Goal: Transaction & Acquisition: Purchase product/service

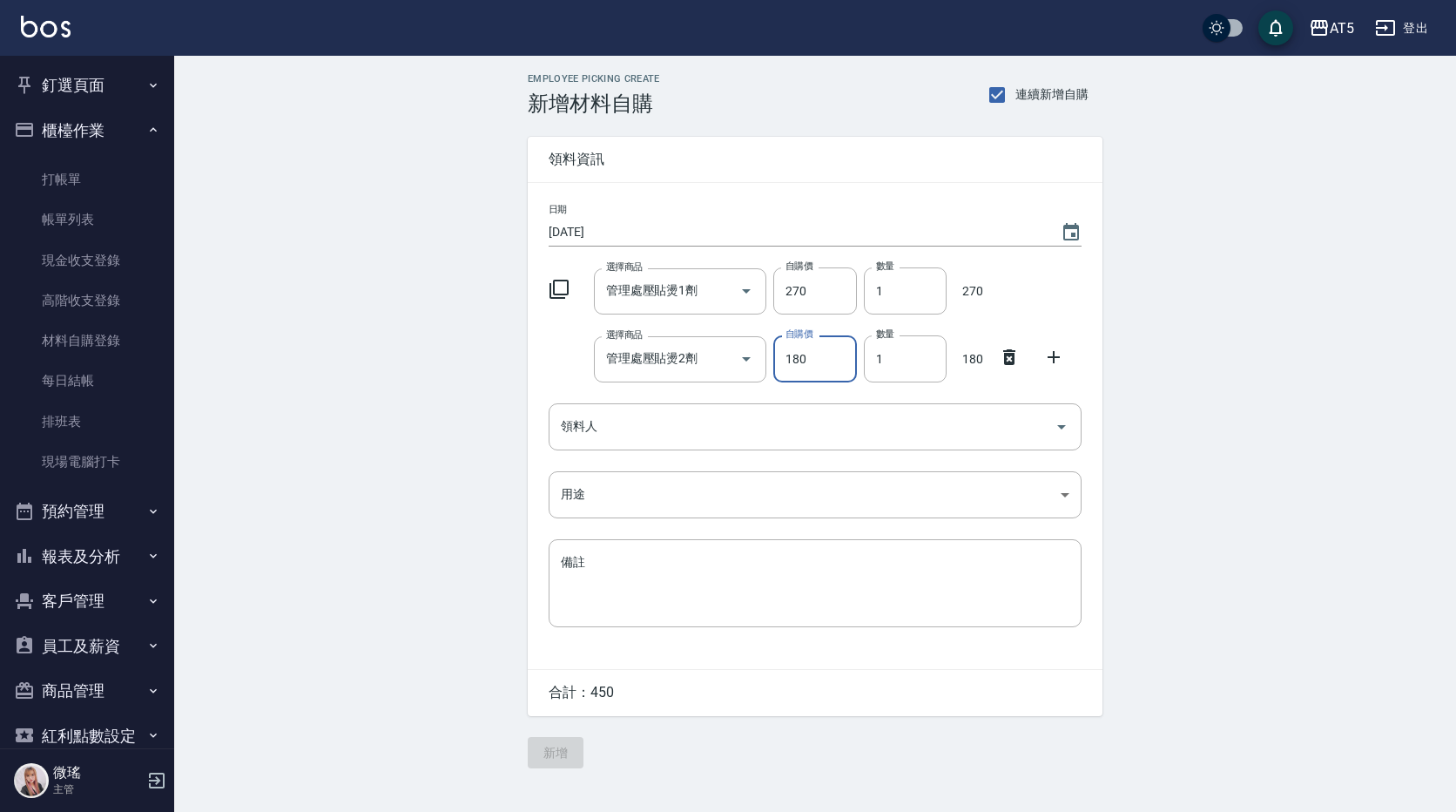
click at [89, 87] on button "釘選頁面" at bounding box center [87, 85] width 160 height 45
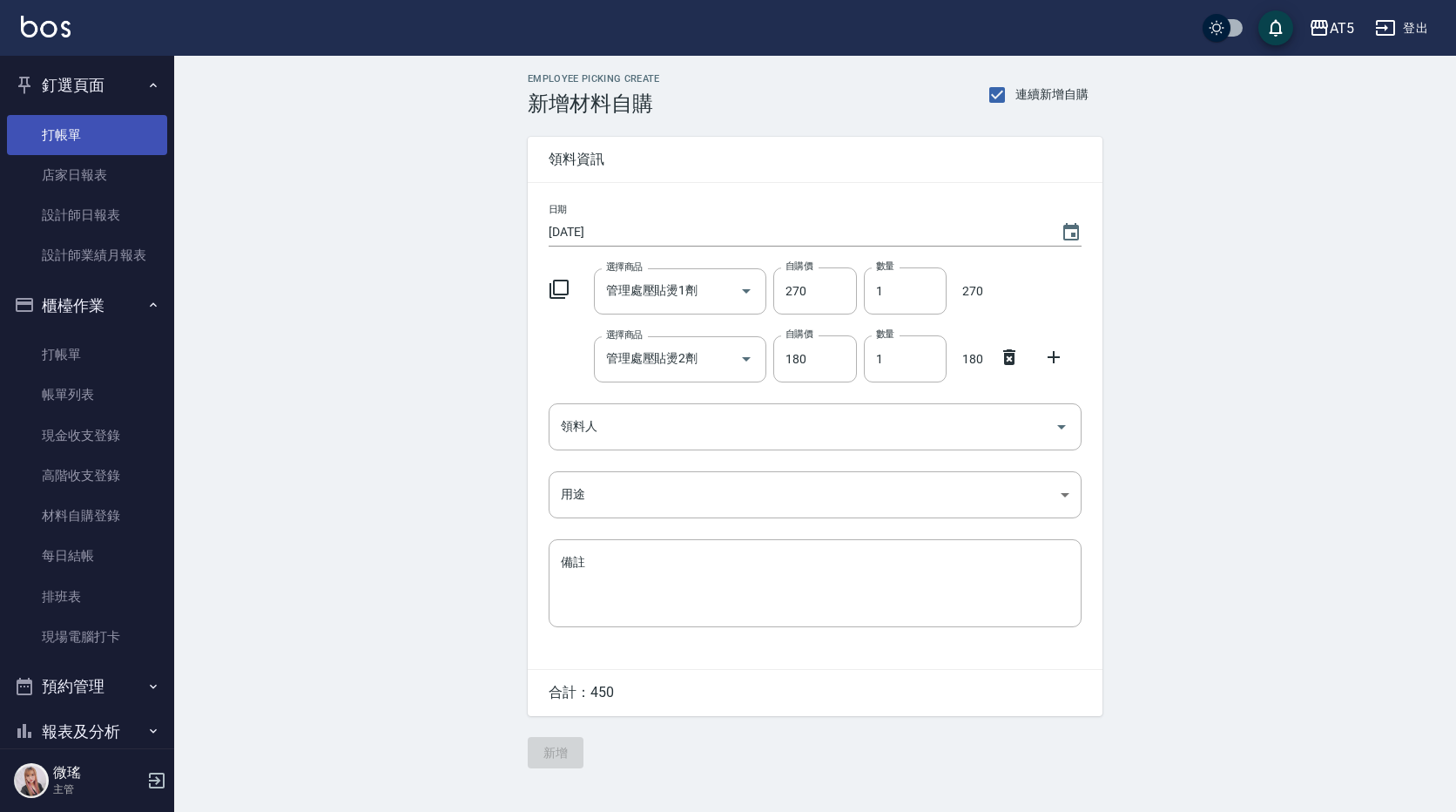
click at [106, 142] on link "打帳單" at bounding box center [87, 135] width 160 height 40
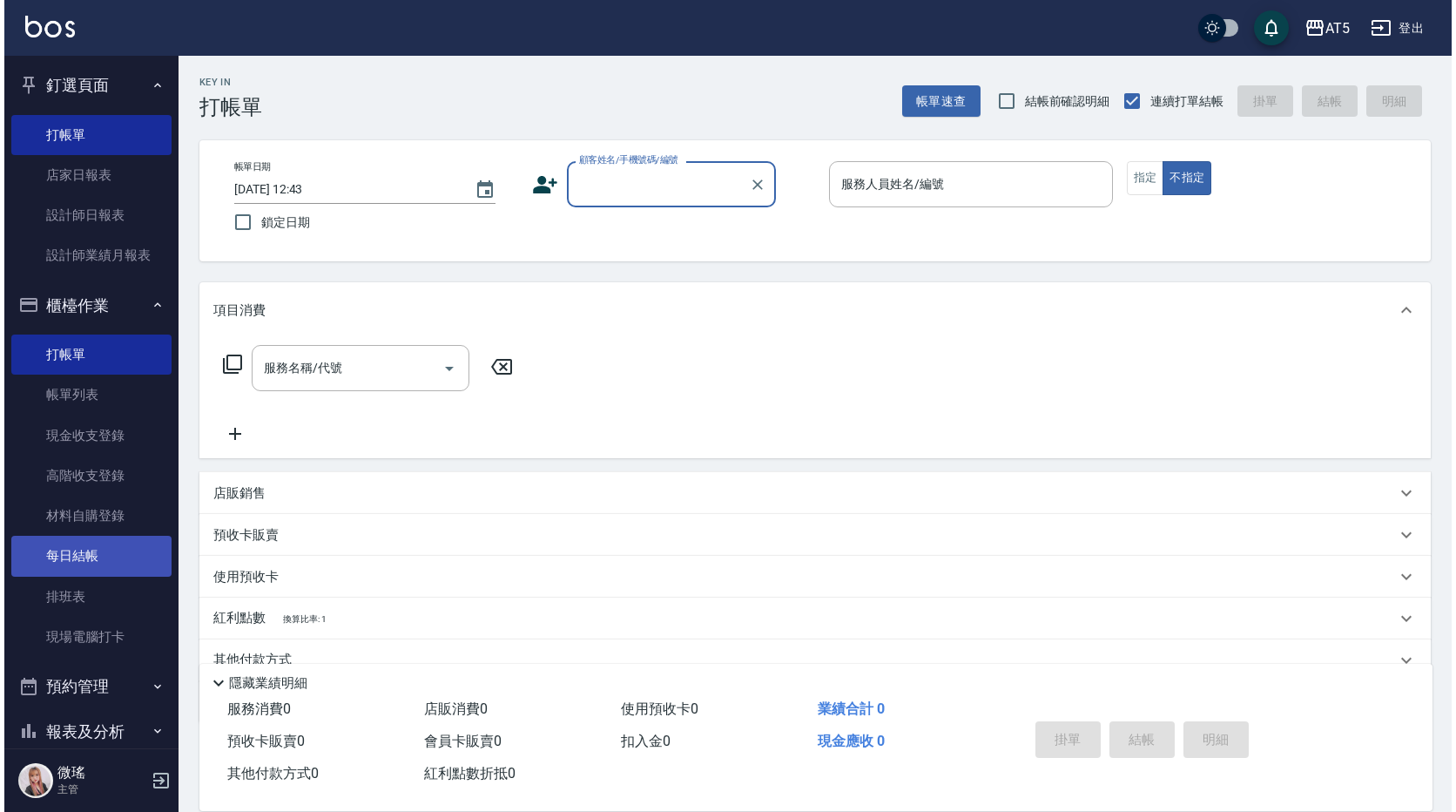
scroll to position [206, 0]
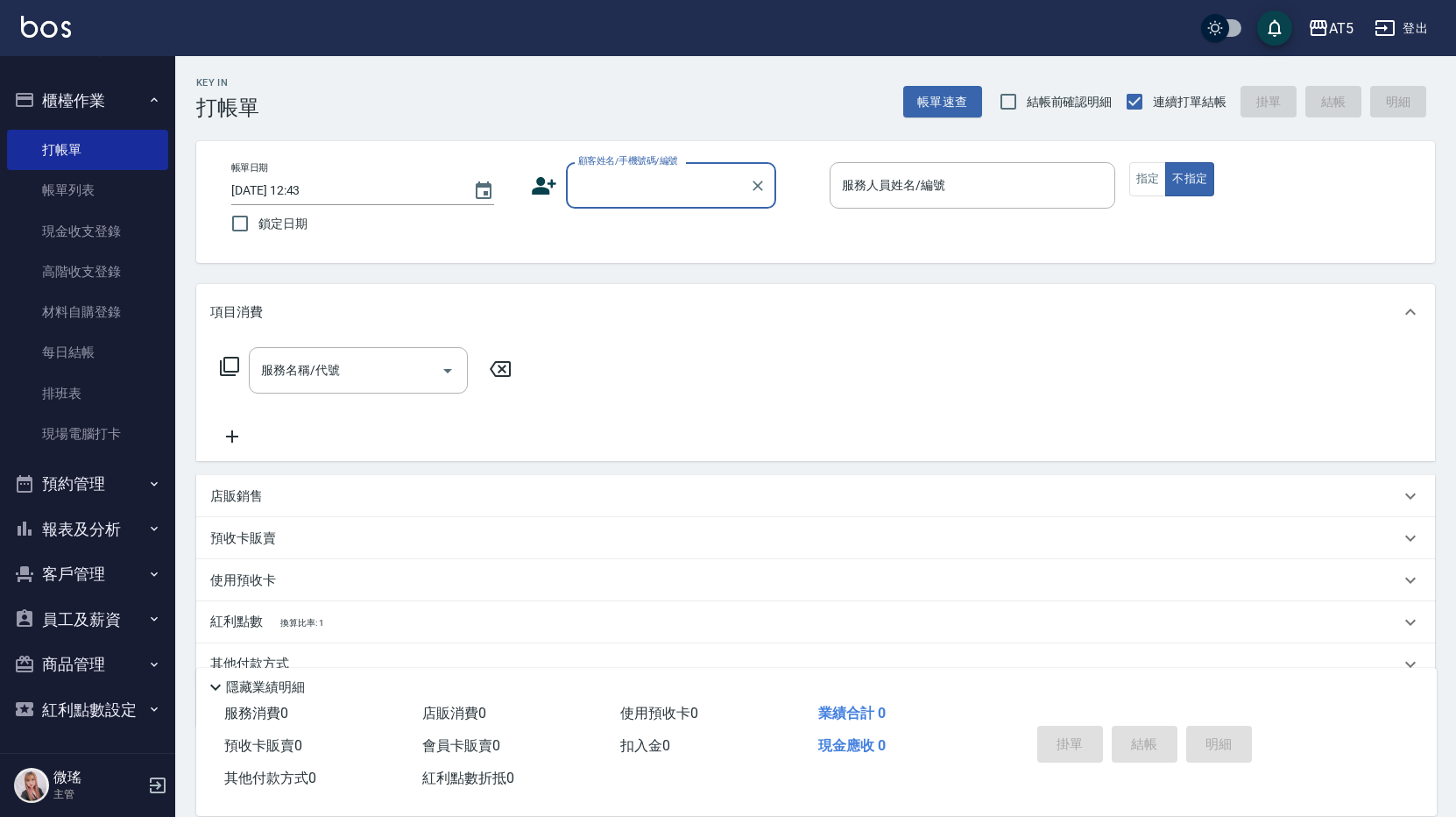
click at [88, 489] on button "預約管理" at bounding box center [87, 483] width 161 height 45
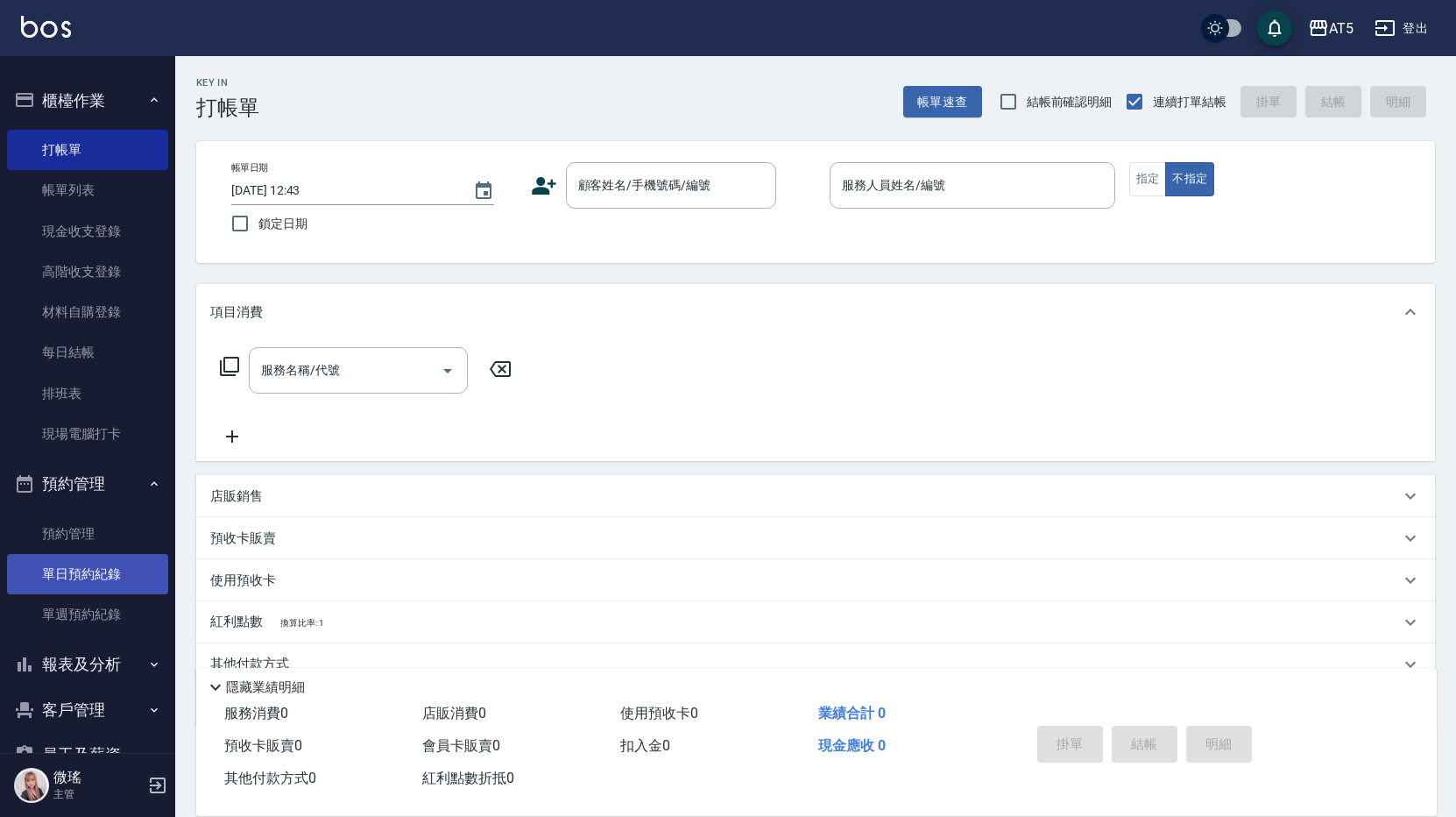
click at [103, 575] on link "單日預約紀錄" at bounding box center [87, 573] width 161 height 40
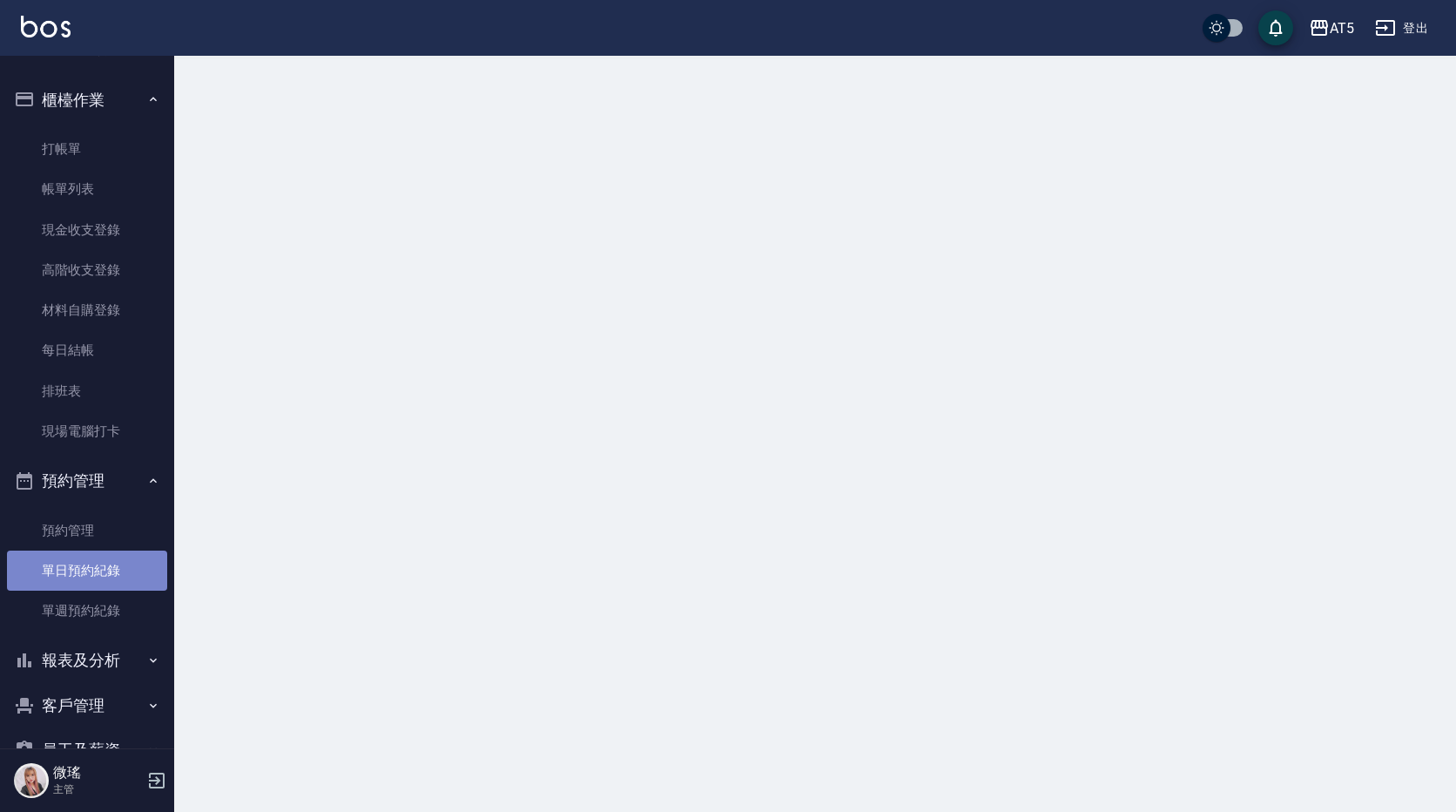
click at [102, 571] on link "單日預約紀錄" at bounding box center [87, 570] width 160 height 40
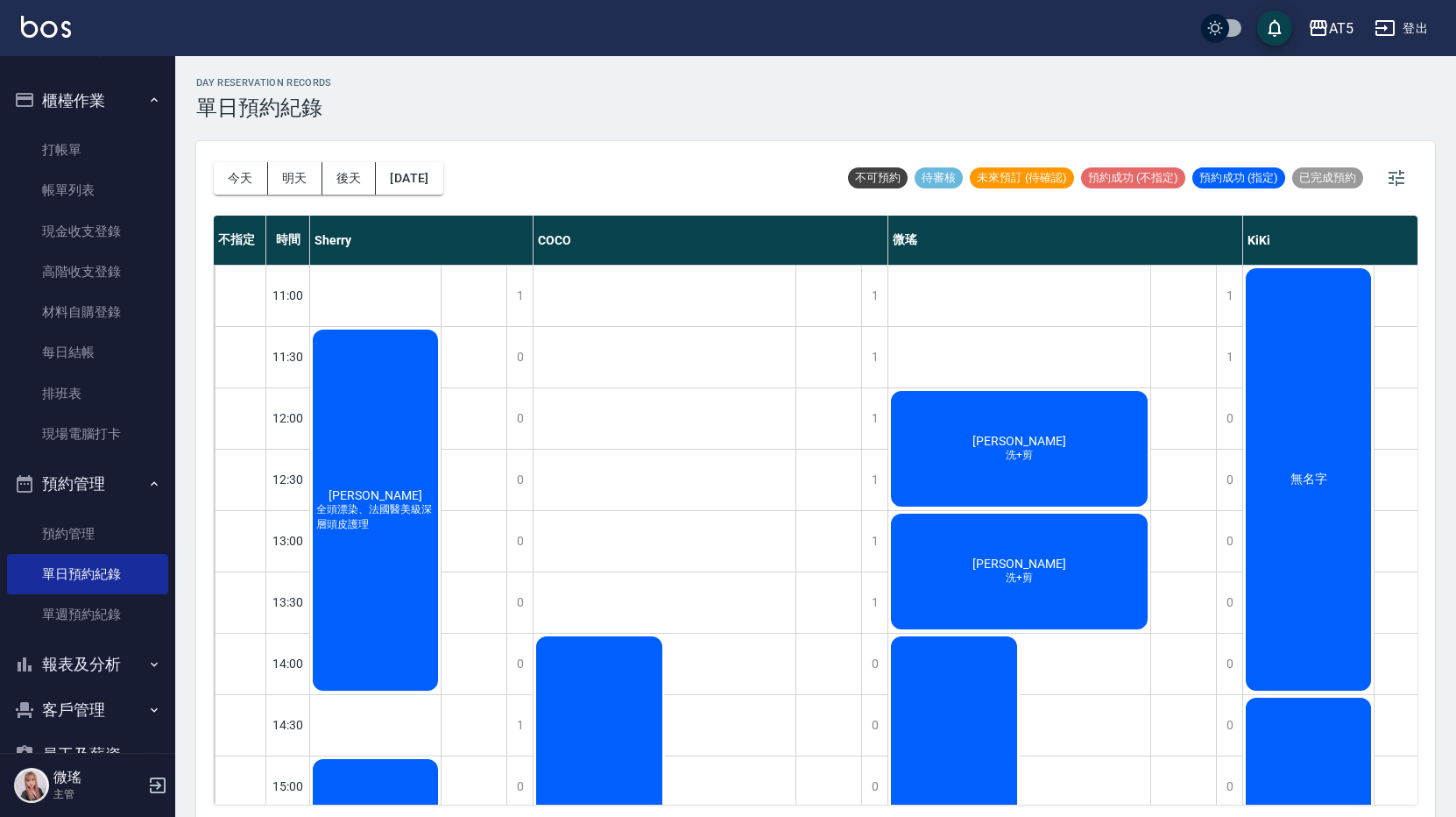
click at [983, 453] on div "義梅 洗+剪" at bounding box center [1020, 448] width 262 height 121
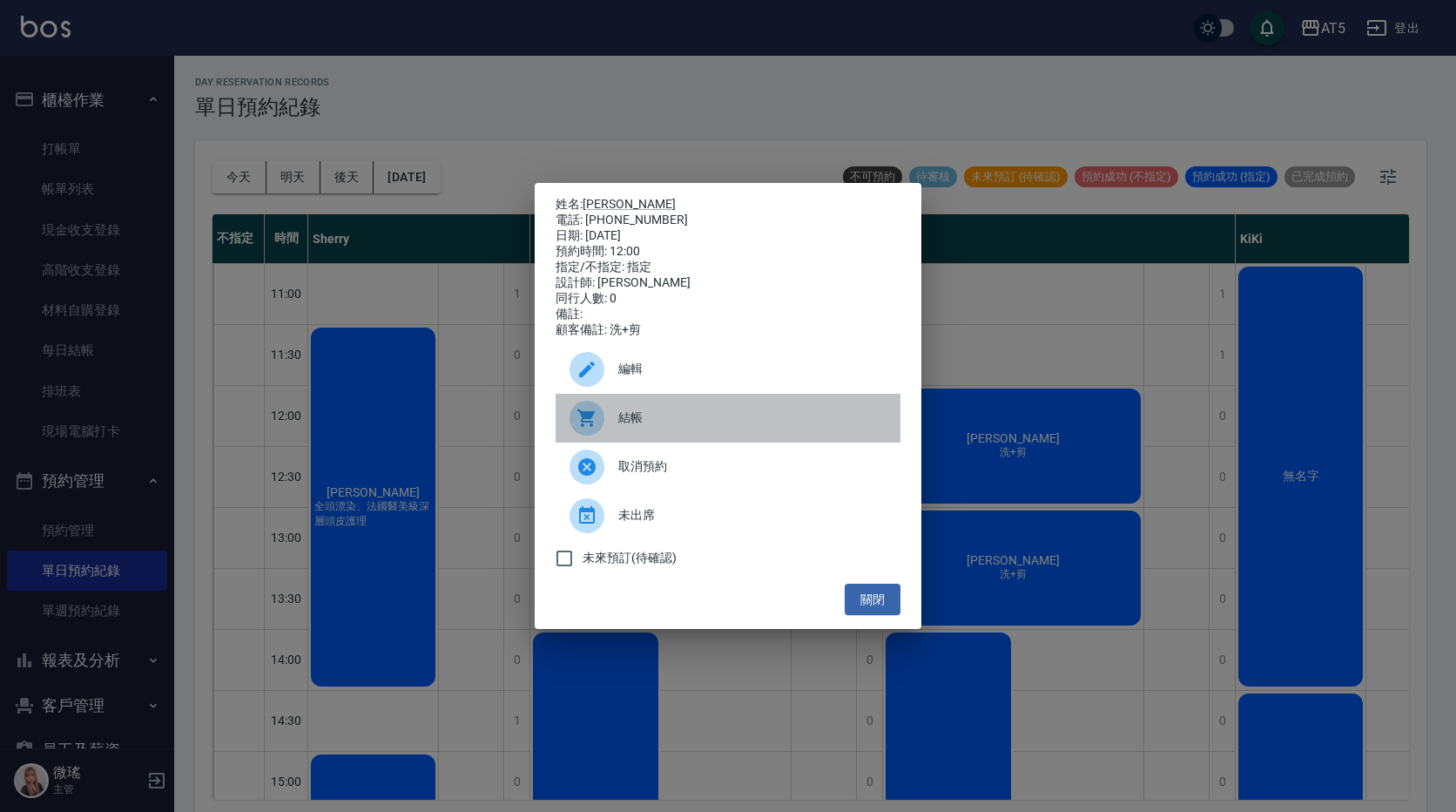
click at [734, 426] on span "結帳" at bounding box center [752, 417] width 268 height 18
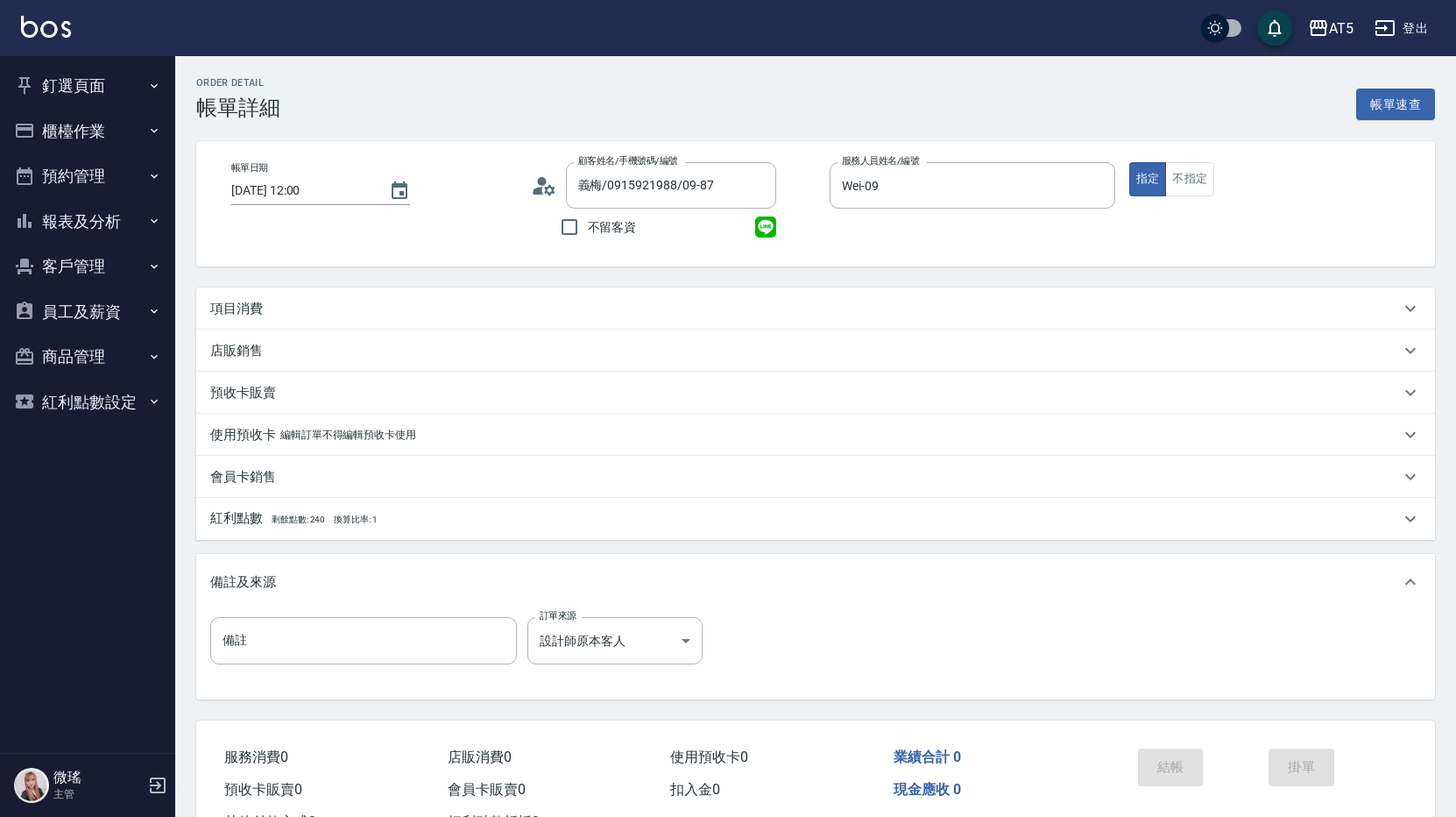
drag, startPoint x: 255, startPoint y: 304, endPoint x: 254, endPoint y: 314, distance: 10.0
click at [255, 305] on p "項目消費" at bounding box center [236, 309] width 53 height 18
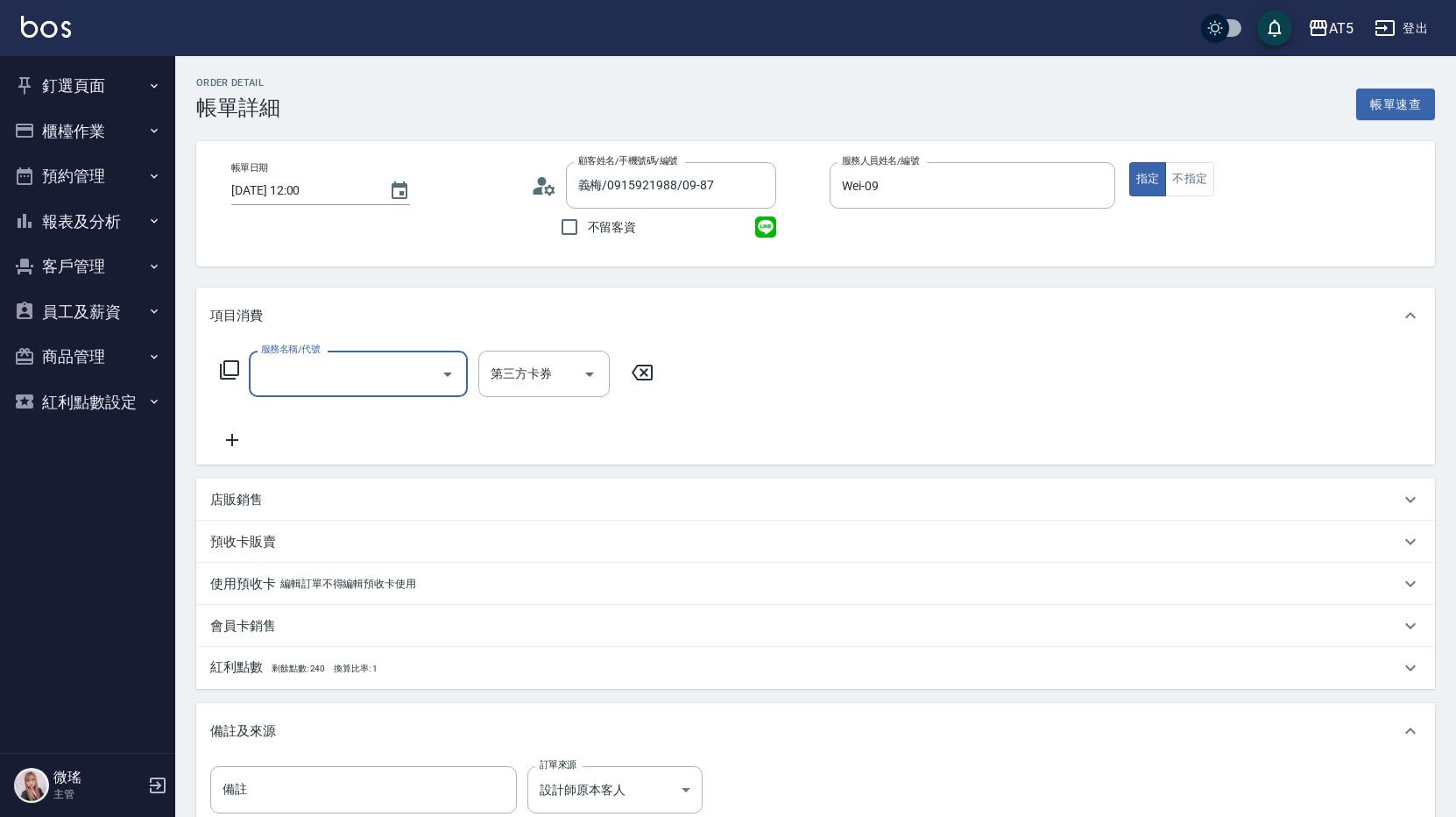
click at [286, 381] on input "服務名稱/代號" at bounding box center [344, 374] width 177 height 31
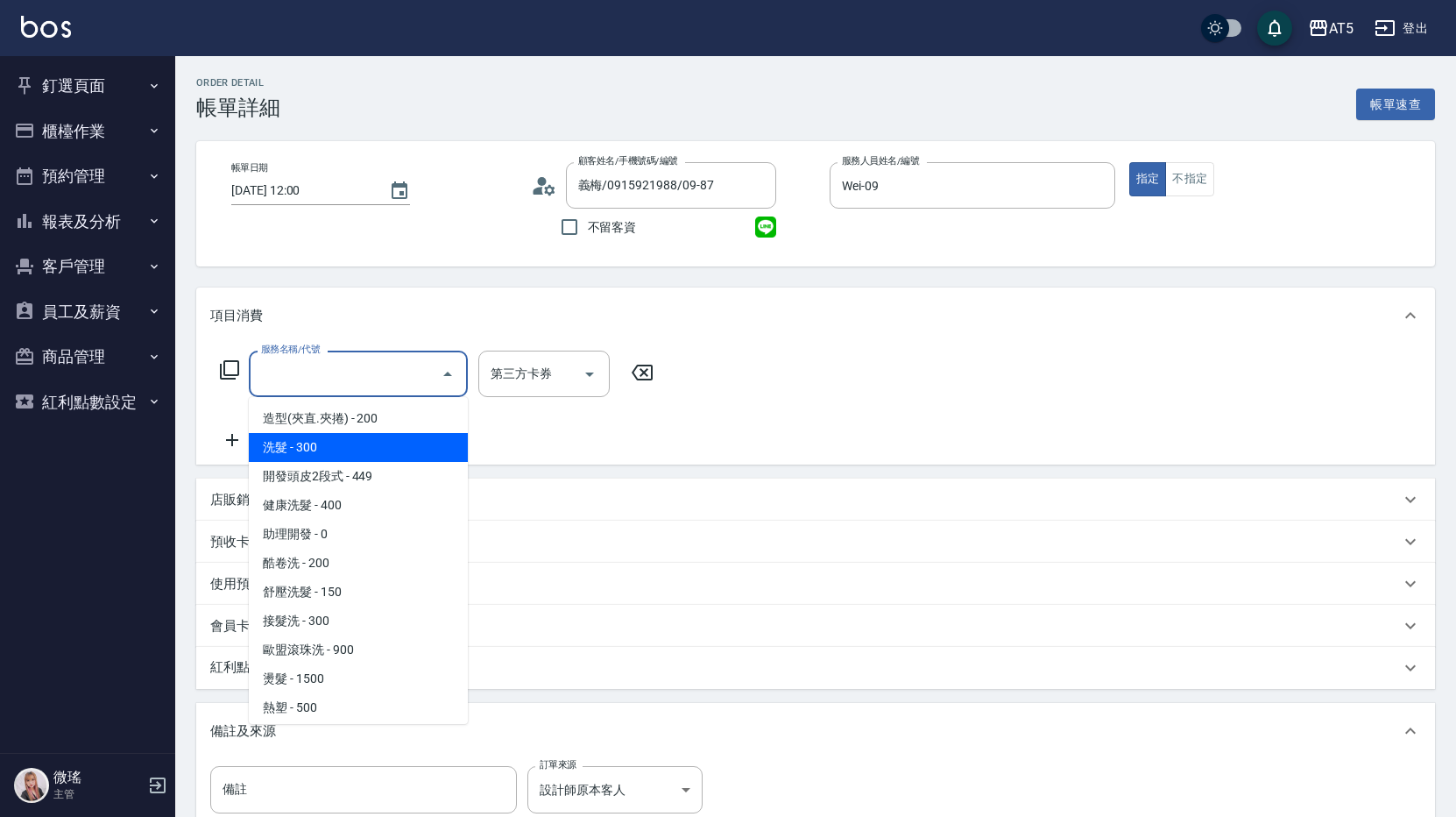
click at [336, 440] on span "洗髮 - 300" at bounding box center [358, 447] width 219 height 29
type input "洗髮(201)"
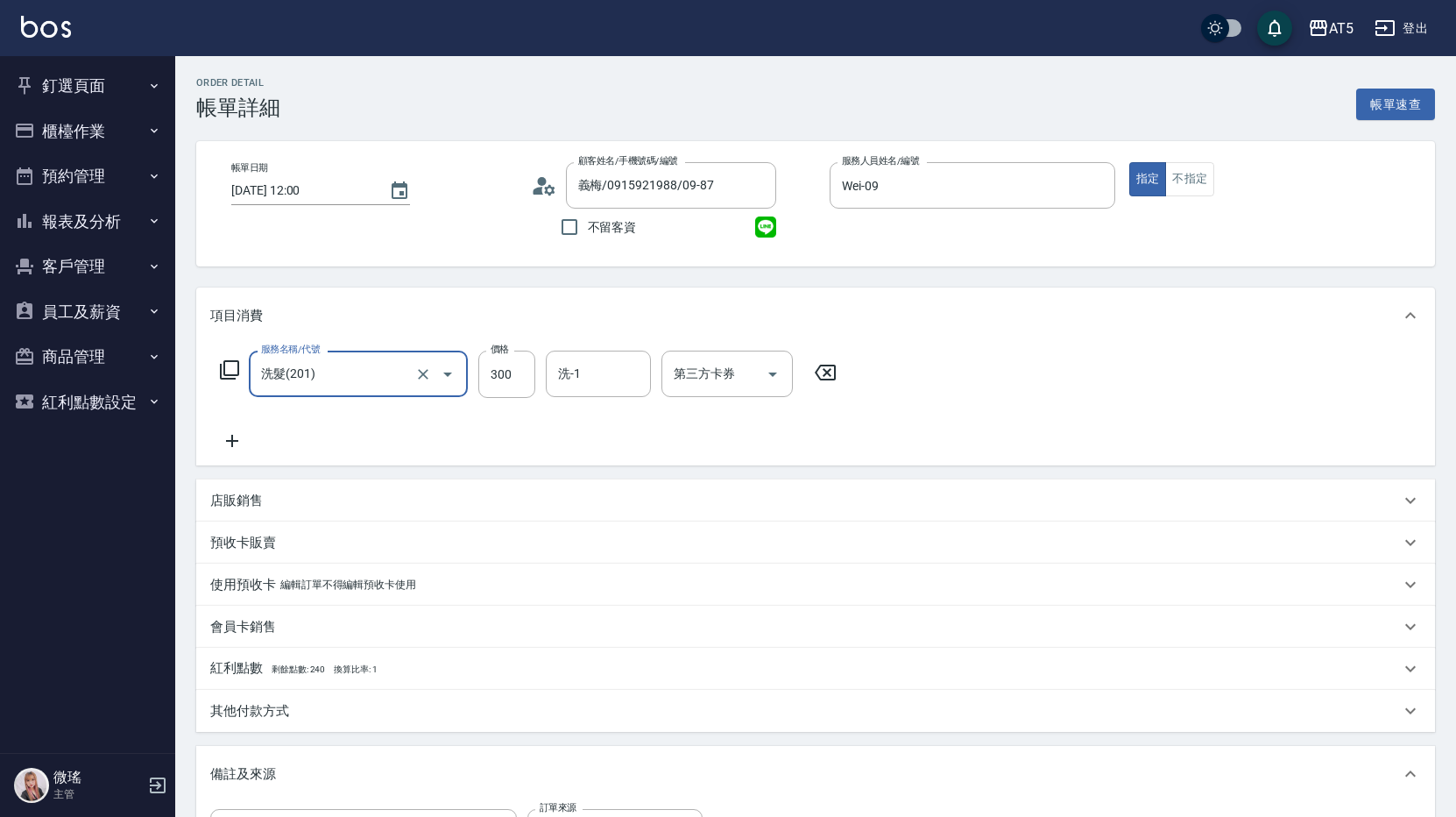
click at [247, 442] on icon at bounding box center [232, 440] width 44 height 21
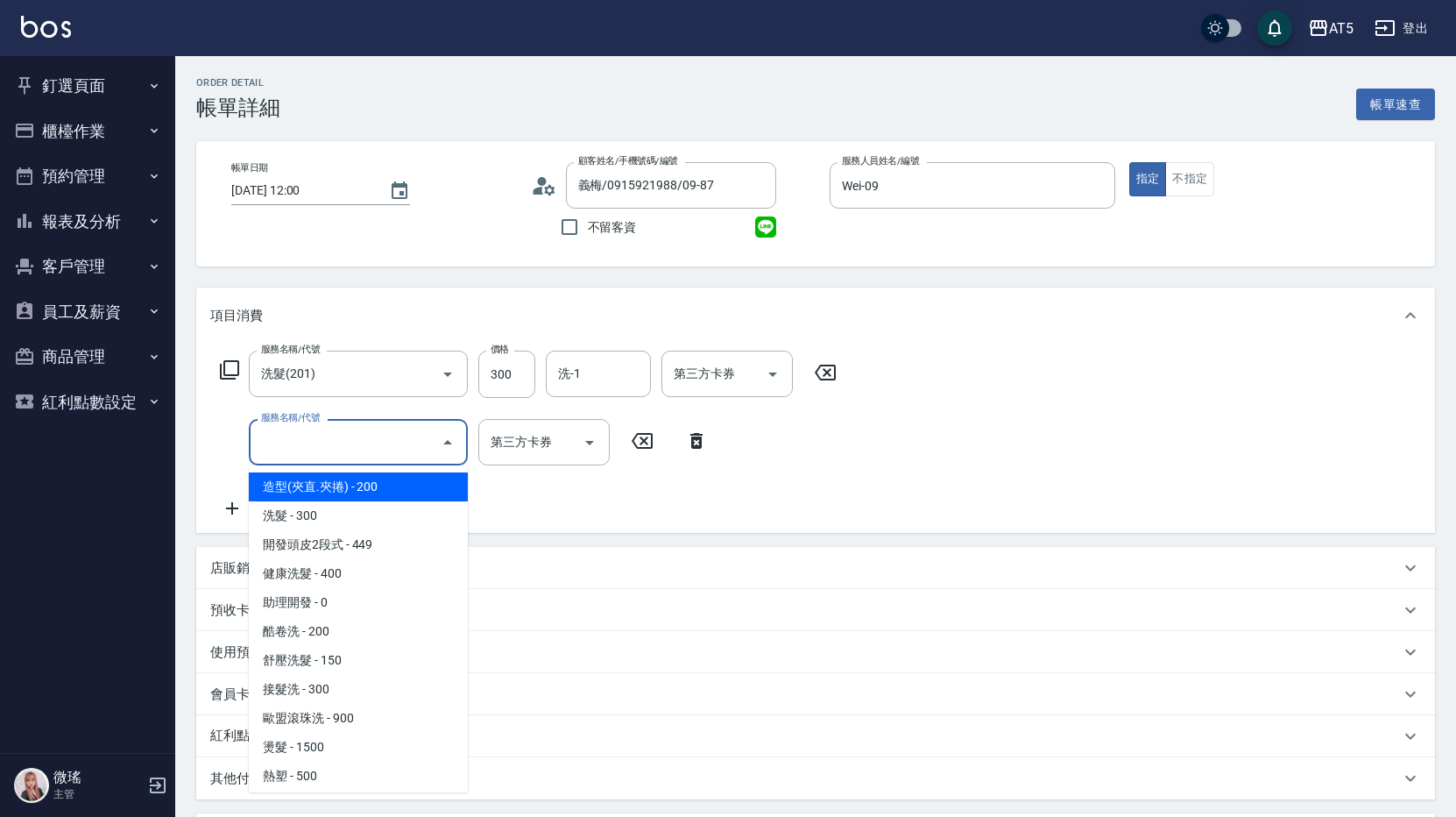
click at [341, 455] on input "服務名稱/代號" at bounding box center [344, 443] width 177 height 31
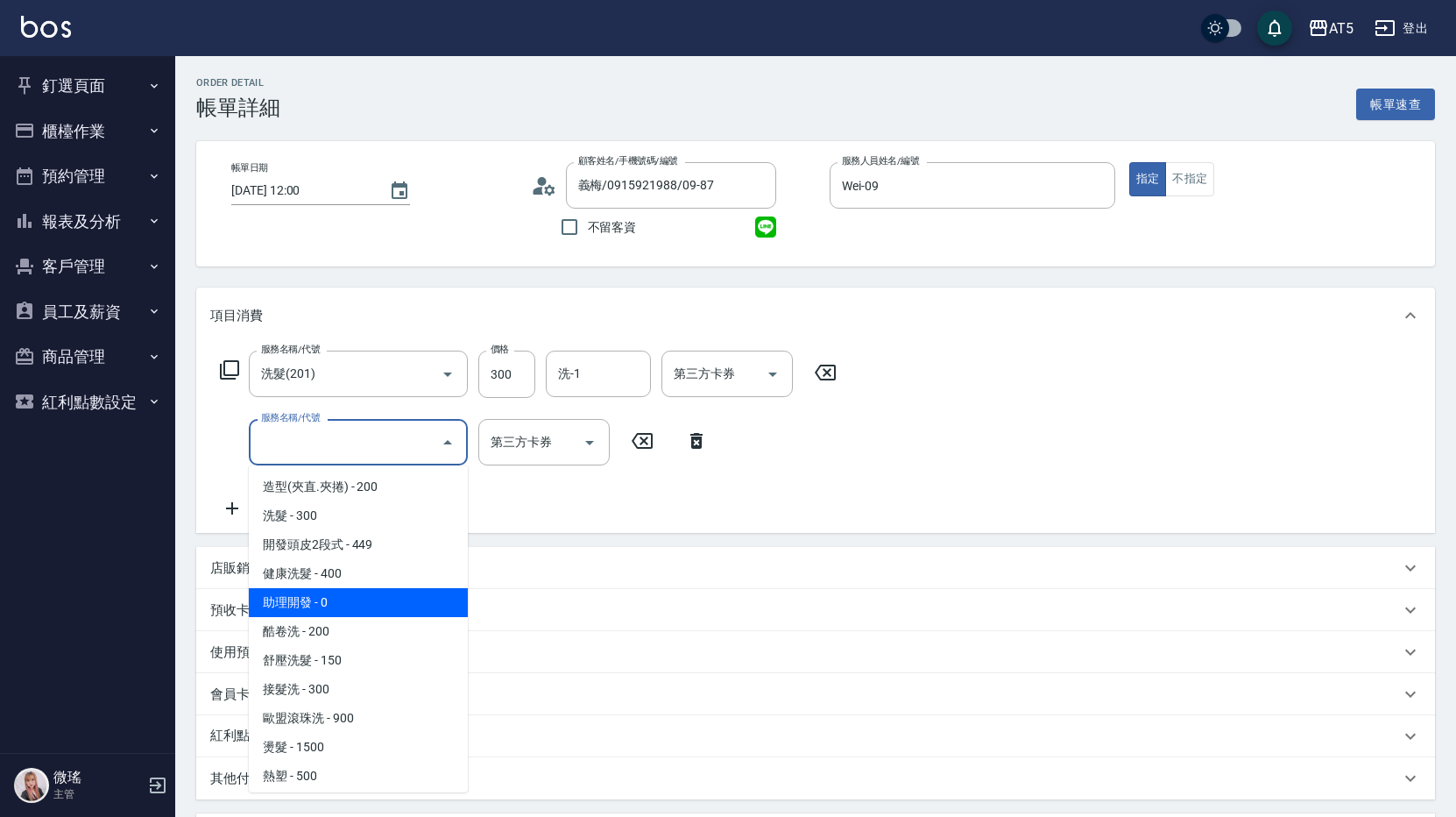
scroll to position [351, 0]
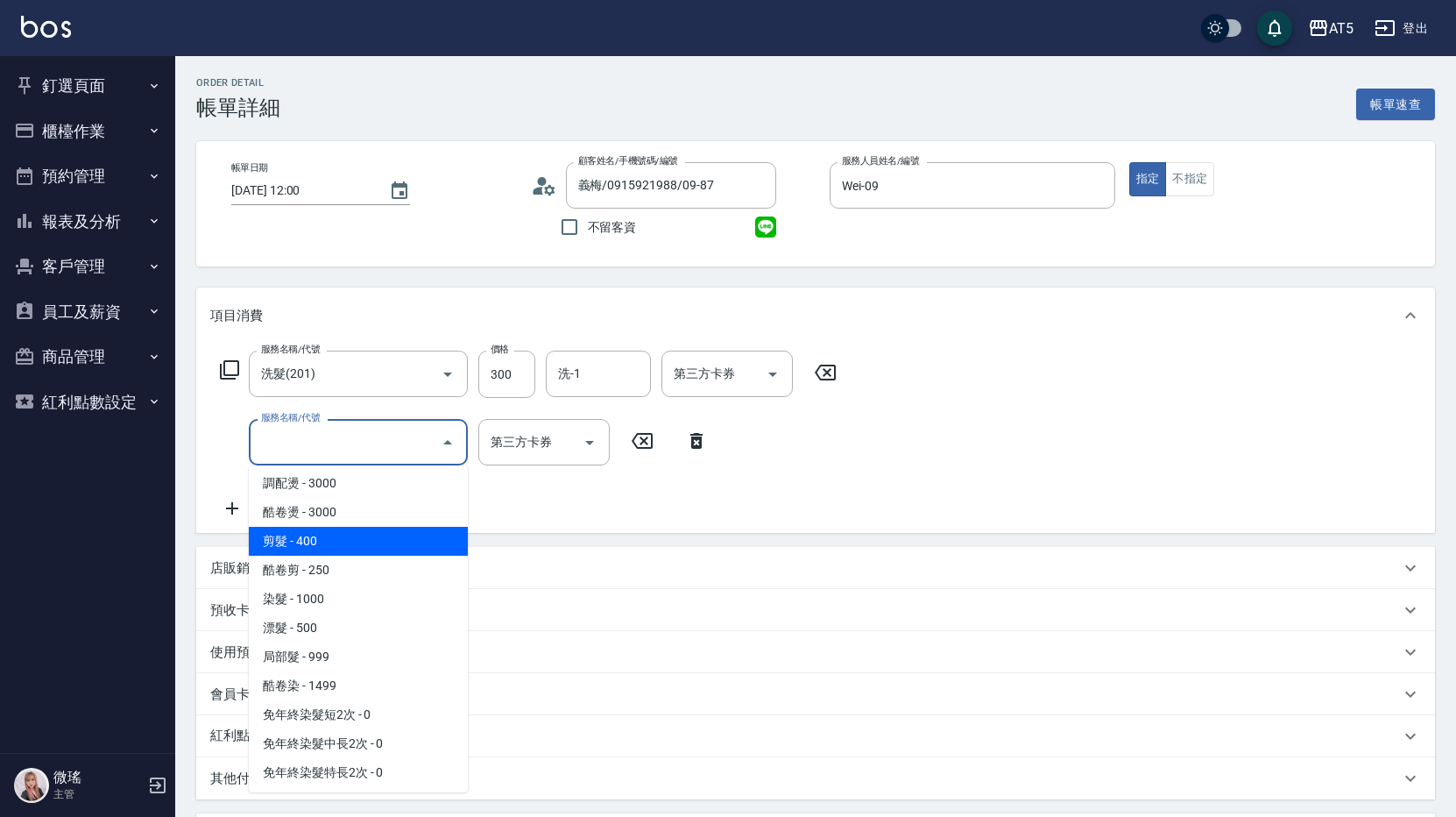
click at [354, 546] on span "剪髮 - 400" at bounding box center [358, 541] width 219 height 29
click at [354, 546] on div "項目消費 服務名稱/代號 洗髮(201) 服務名稱/代號 價格 300 價格 洗-1 洗-1 第三方卡券 第三方卡券 服務名稱/代號 服務名稱/代號 第三方卡…" at bounding box center [815, 623] width 1239 height 672
type input "70"
type input "剪髮(401)"
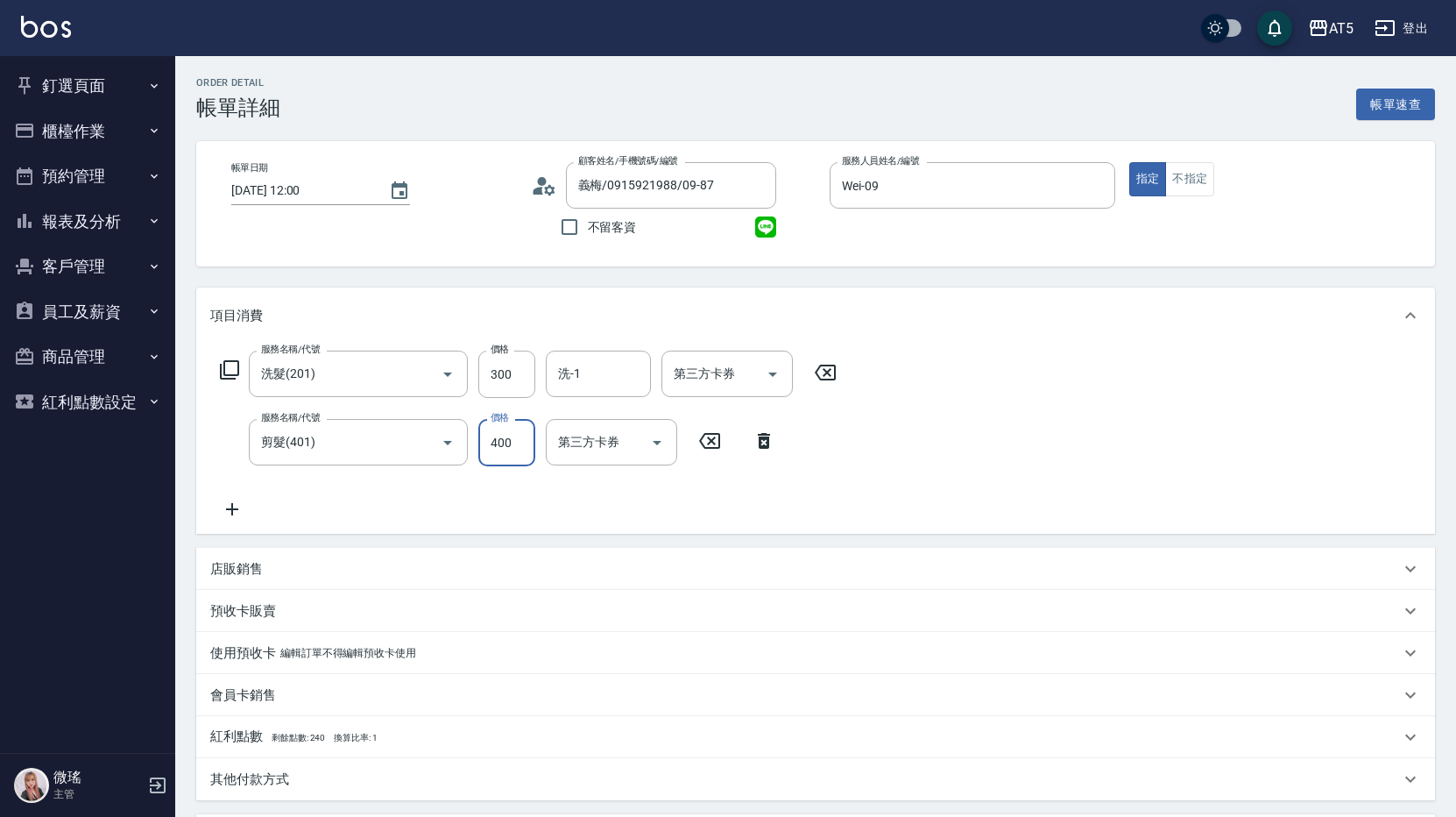
click at [514, 448] on input "400" at bounding box center [506, 443] width 57 height 47
type input "5"
type input "30"
type input "500"
type input "80"
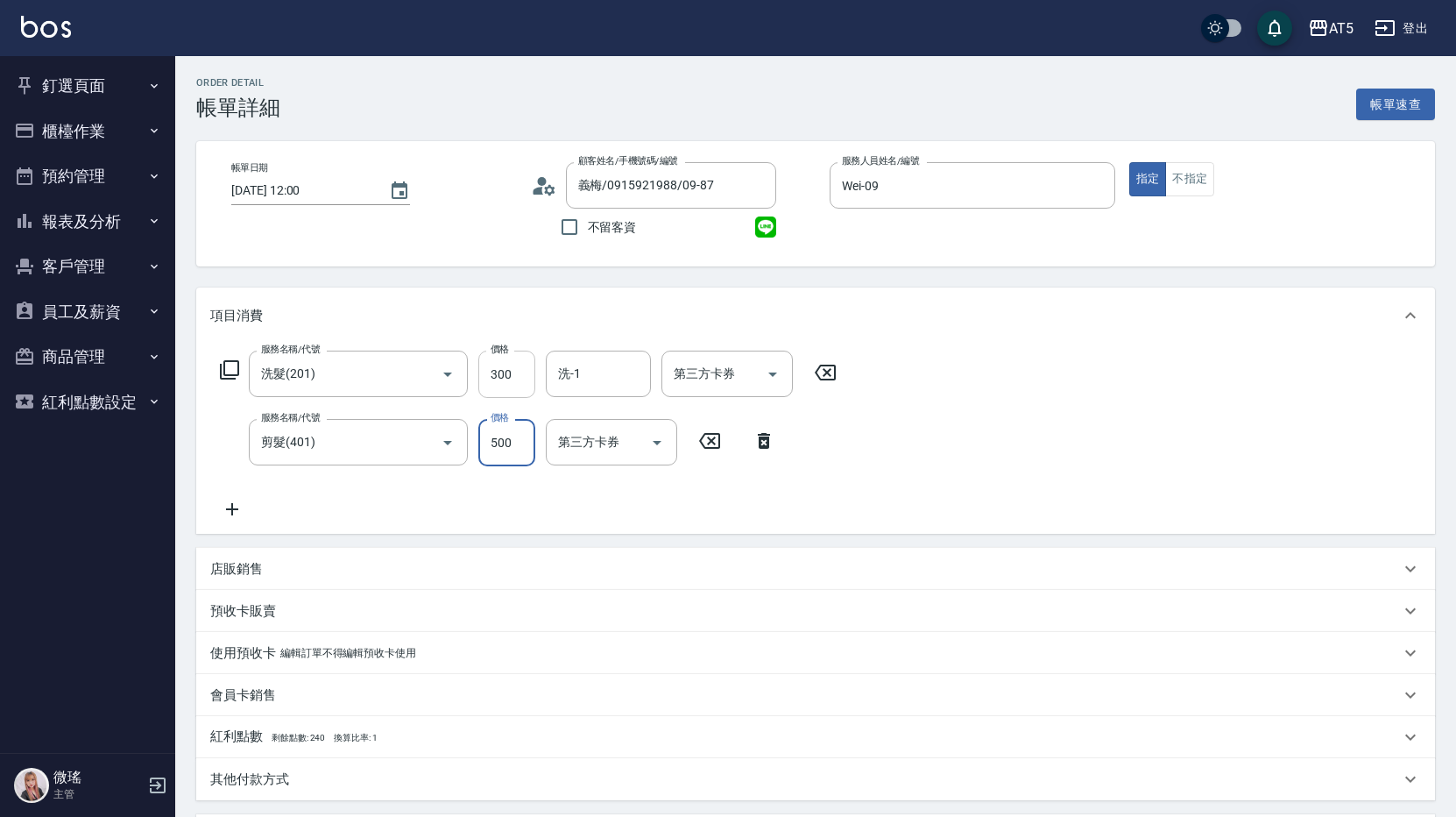
type input "500"
click at [510, 375] on input "300" at bounding box center [506, 374] width 57 height 47
type input "2"
type input "50"
type input "200"
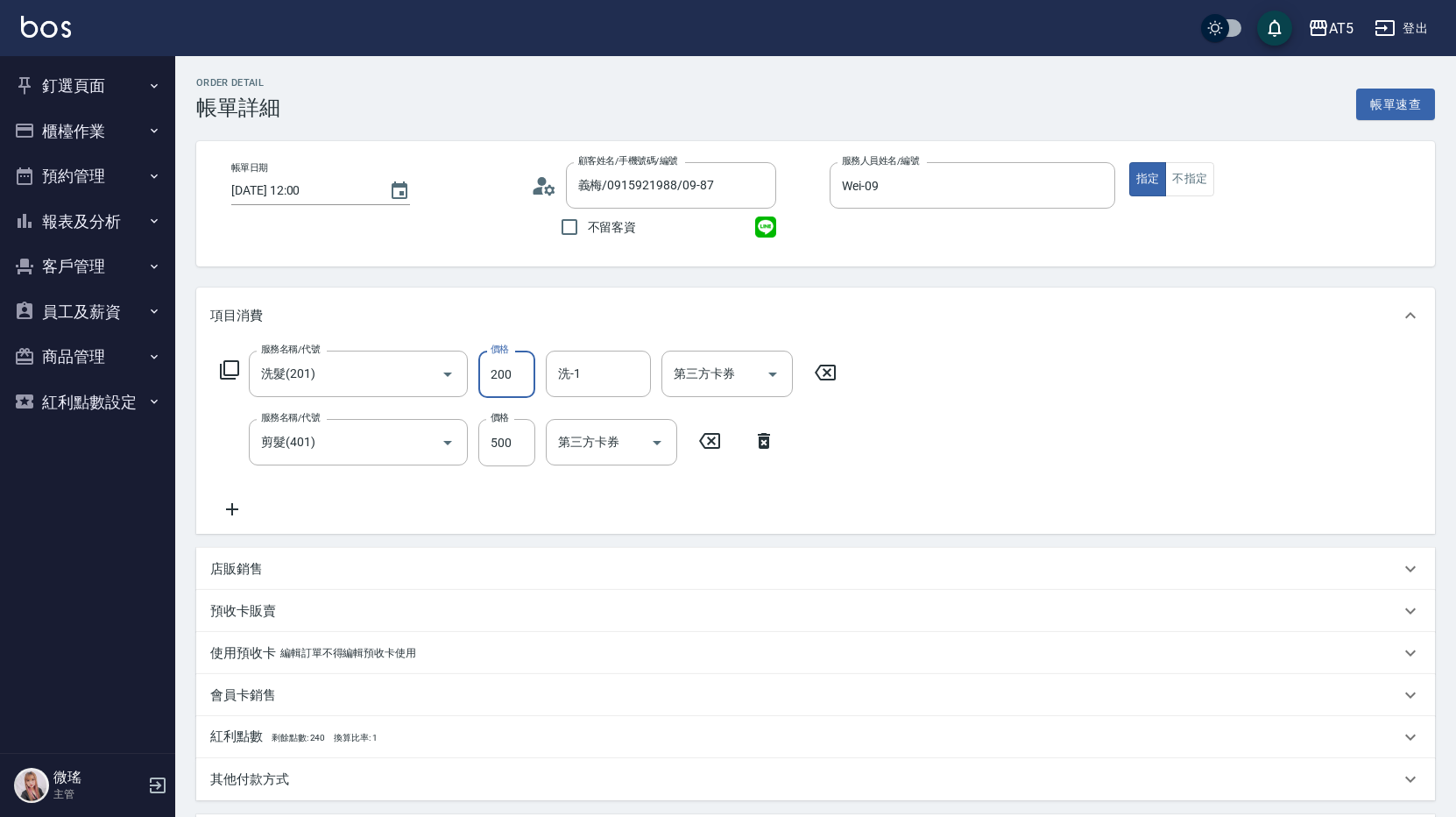
type input "70"
type input "200"
click at [1221, 516] on div "服務名稱/代號 洗髮(201) 服務名稱/代號 價格 200 價格 洗-1 洗-1 第三方卡券 第三方卡券 服務名稱/代號 剪髮(401) 服務名稱/代號 價…" at bounding box center [815, 438] width 1239 height 190
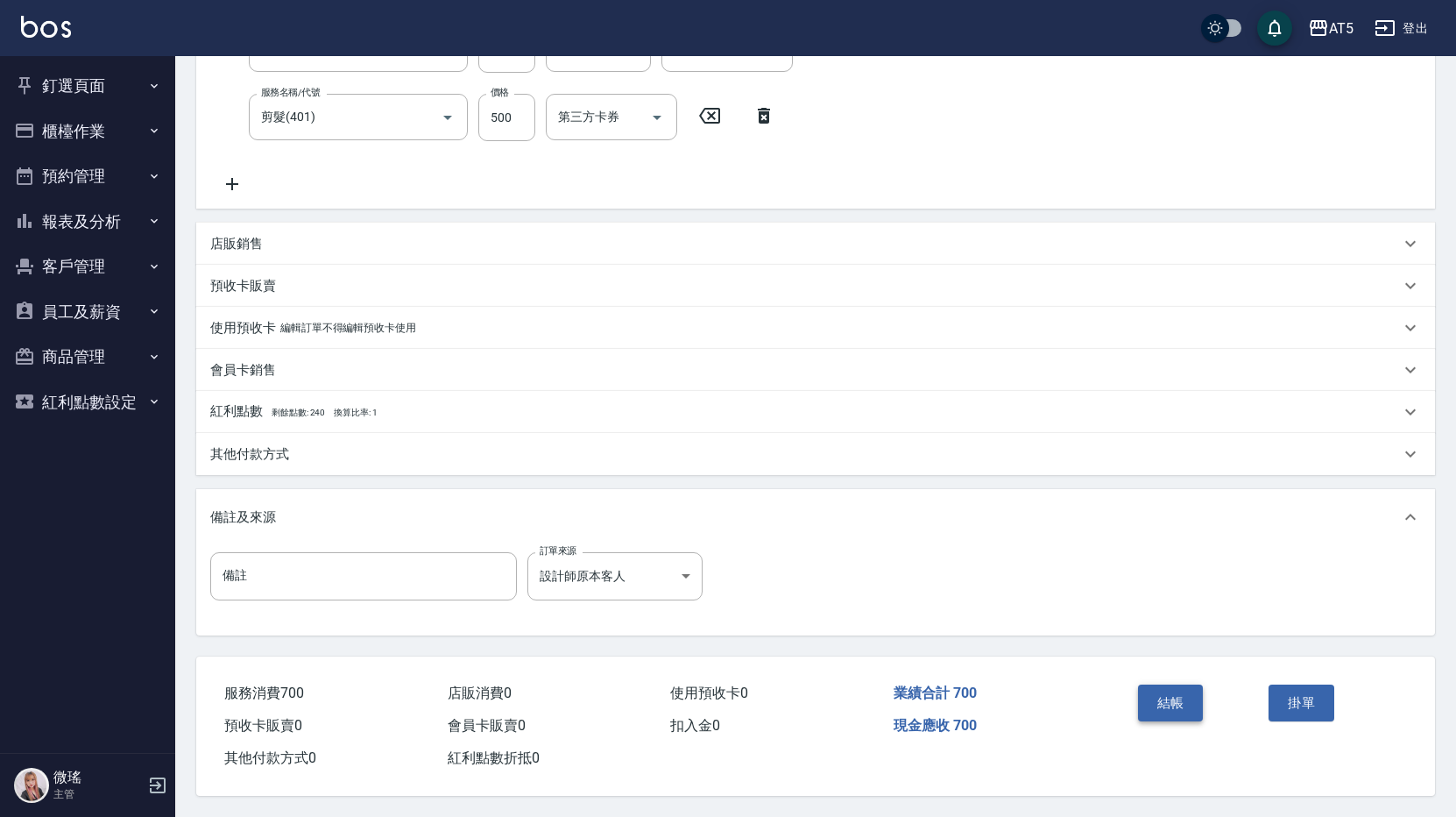
click at [1172, 694] on button "結帳" at bounding box center [1171, 702] width 65 height 36
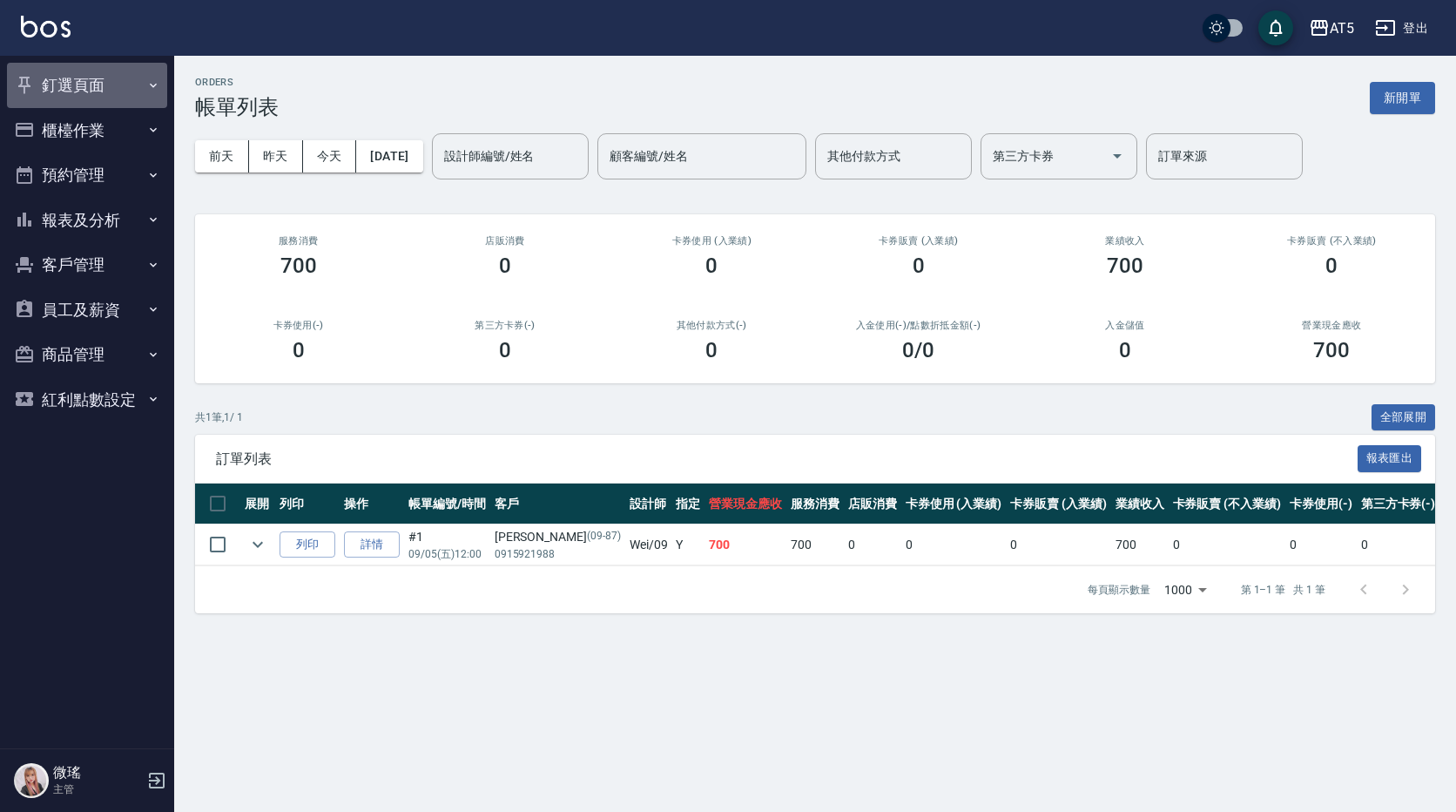
click at [47, 70] on button "釘選頁面" at bounding box center [87, 85] width 160 height 45
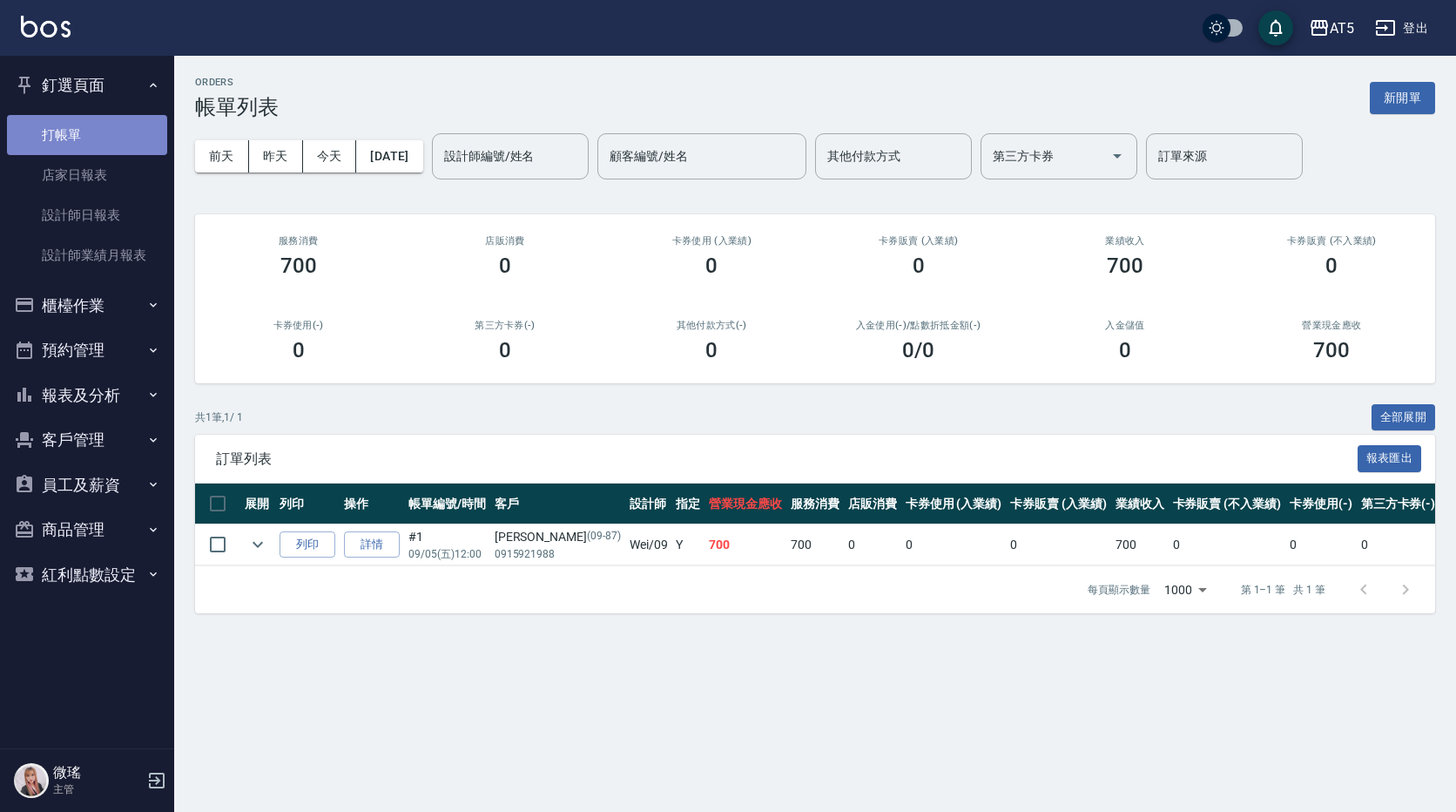
click at [63, 137] on link "打帳單" at bounding box center [87, 135] width 160 height 40
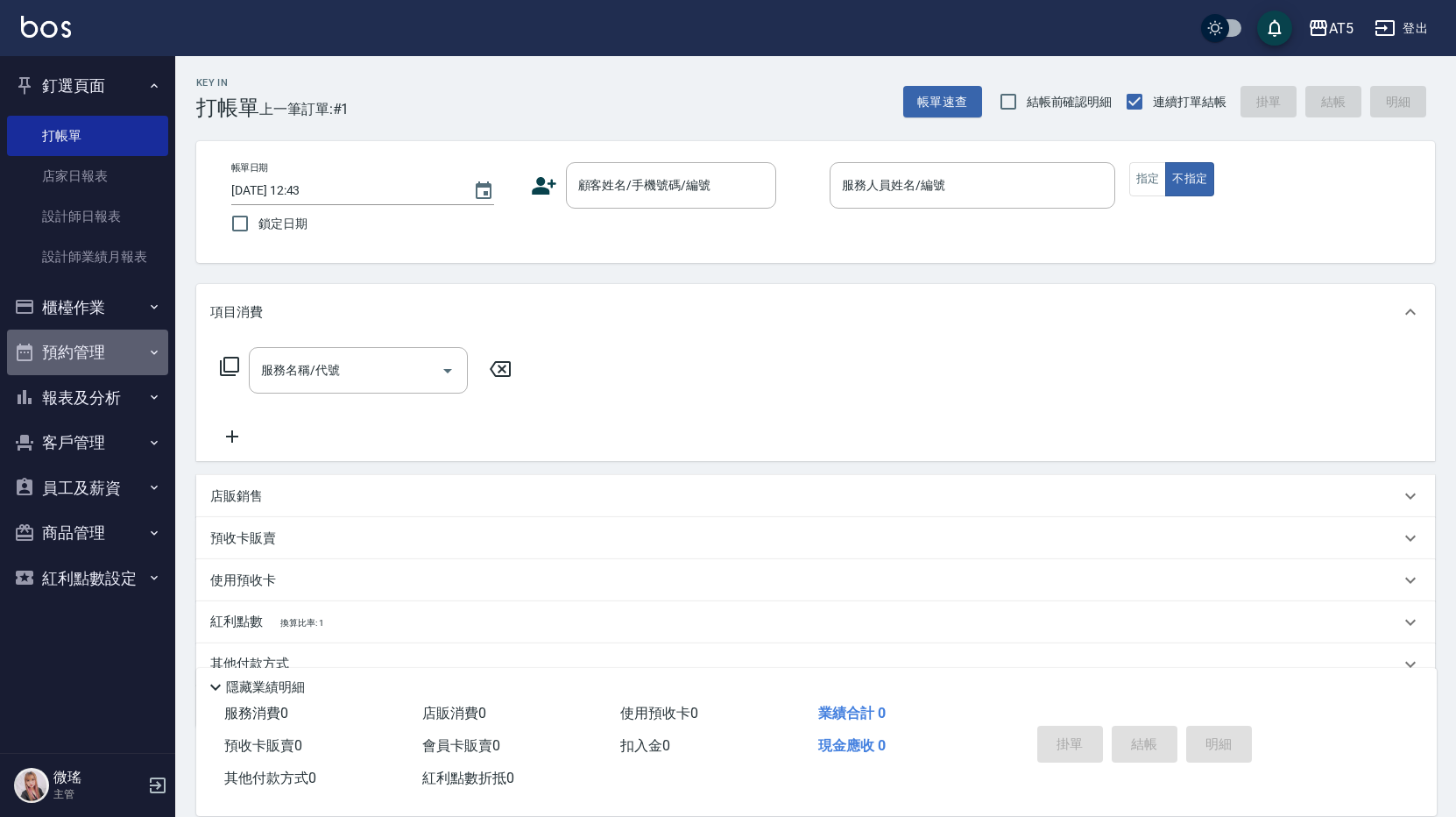
click at [136, 356] on button "預約管理" at bounding box center [87, 353] width 161 height 45
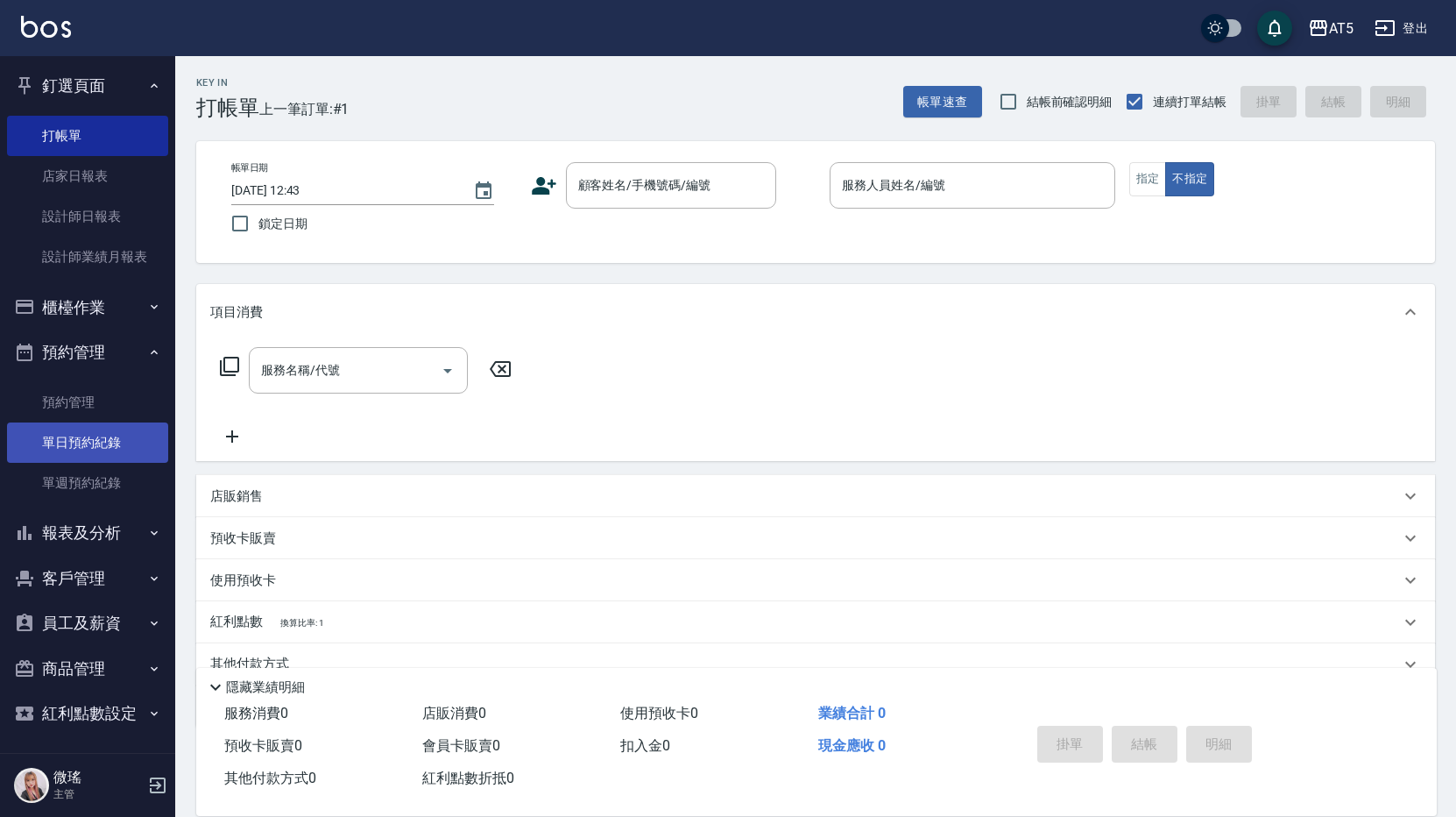
click at [94, 459] on link "單日預約紀錄" at bounding box center [87, 443] width 161 height 40
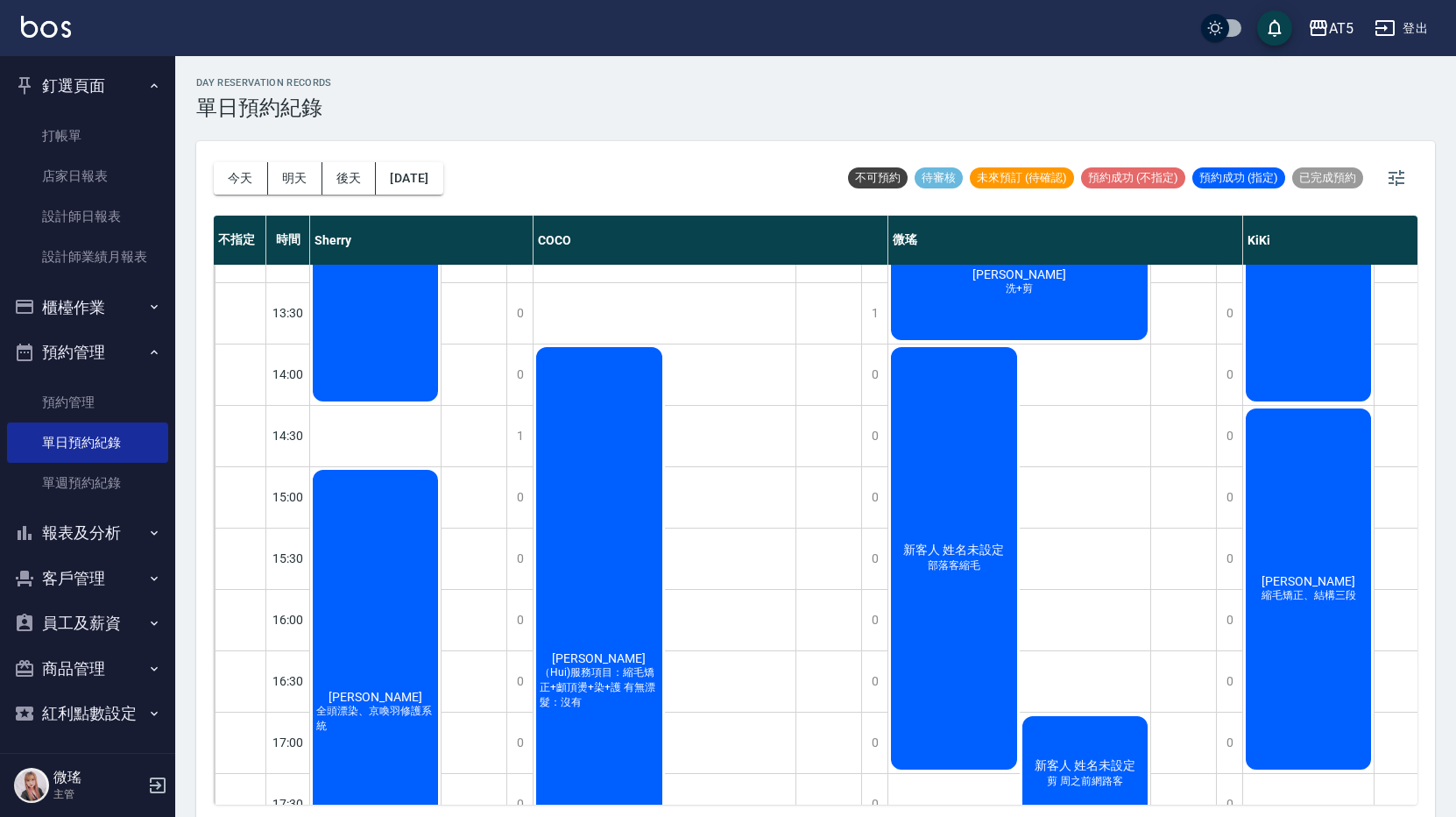
scroll to position [202, 0]
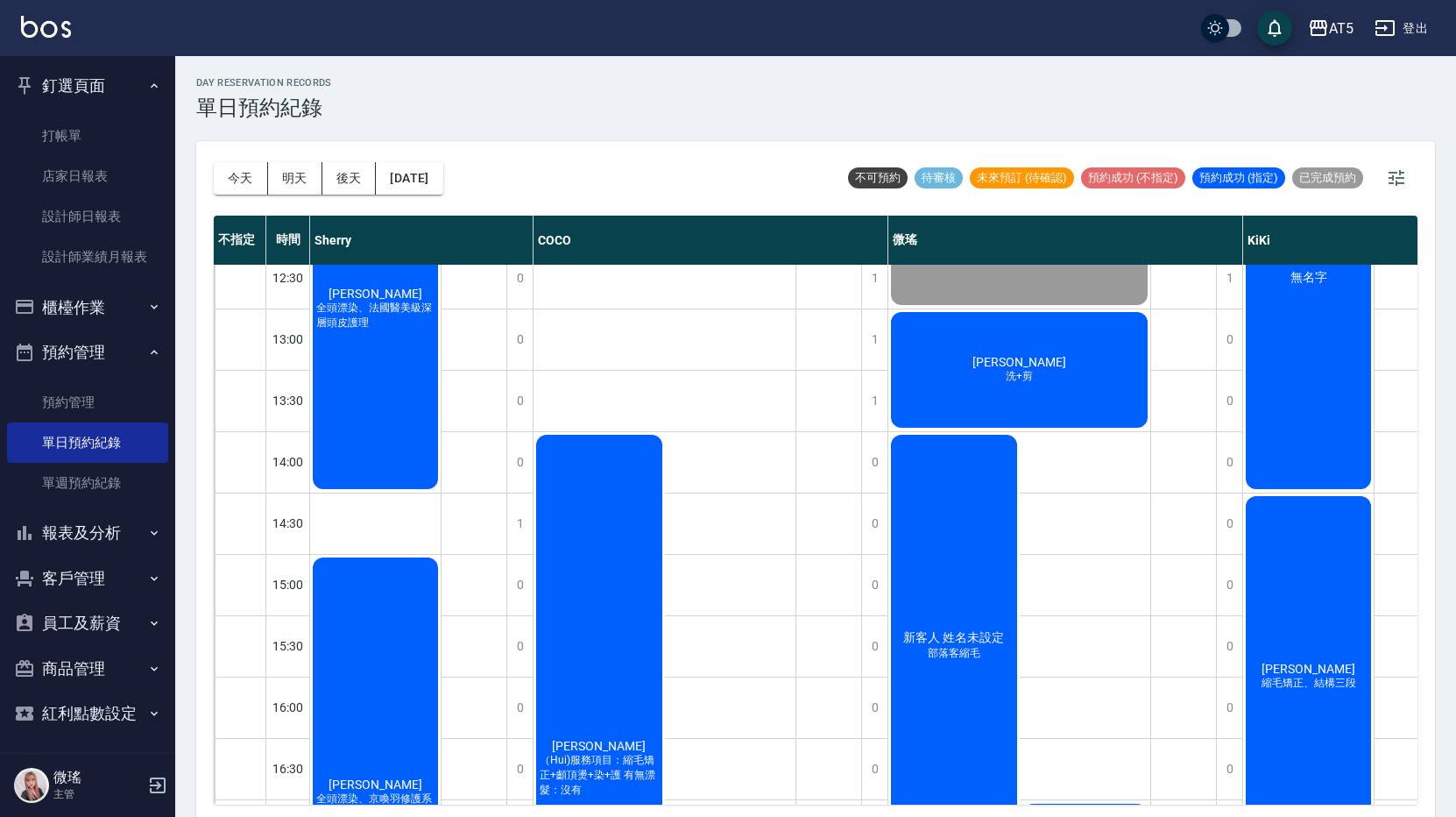
click at [1095, 367] on div "董維靜 洗+剪" at bounding box center [1020, 369] width 262 height 121
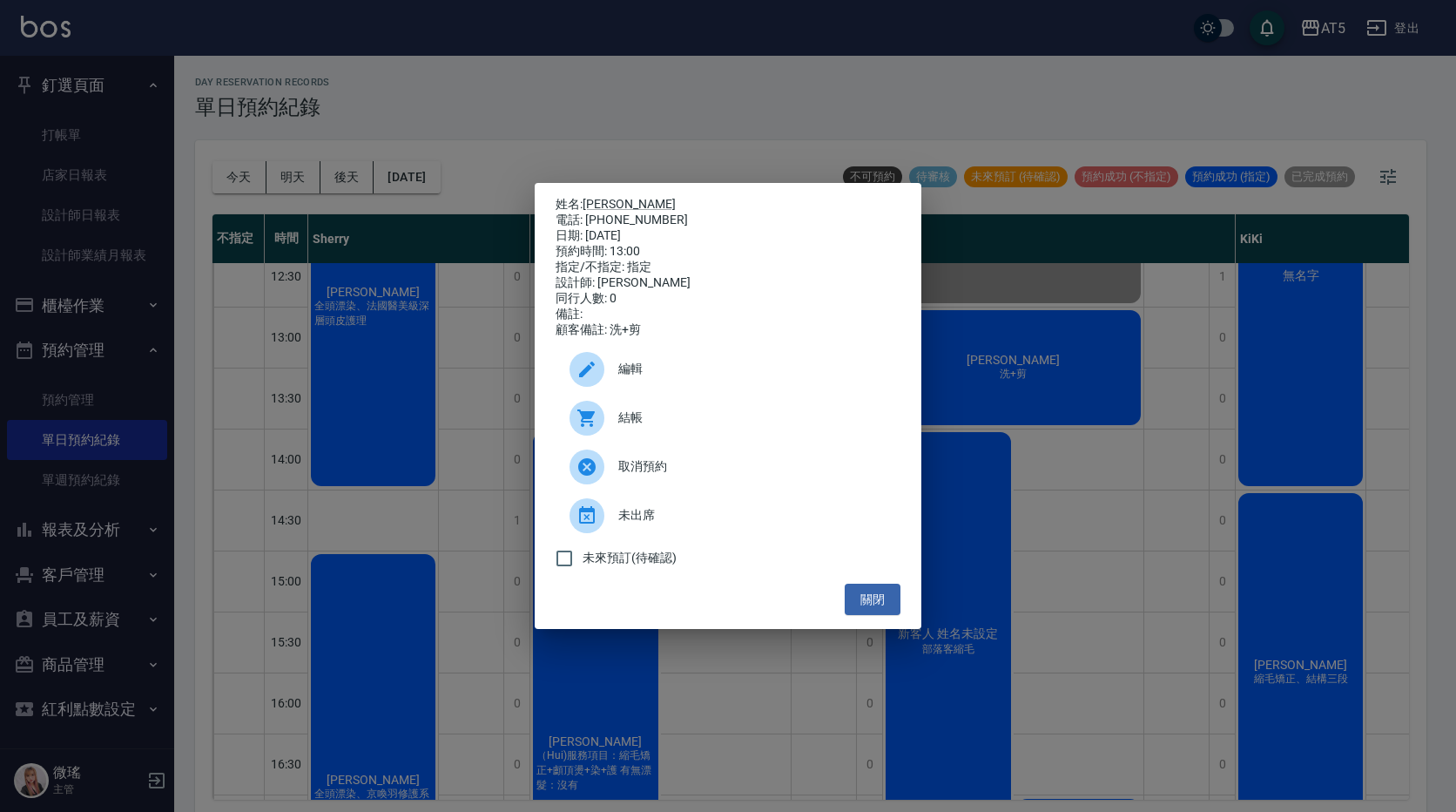
click at [713, 411] on div "結帳" at bounding box center [728, 418] width 345 height 49
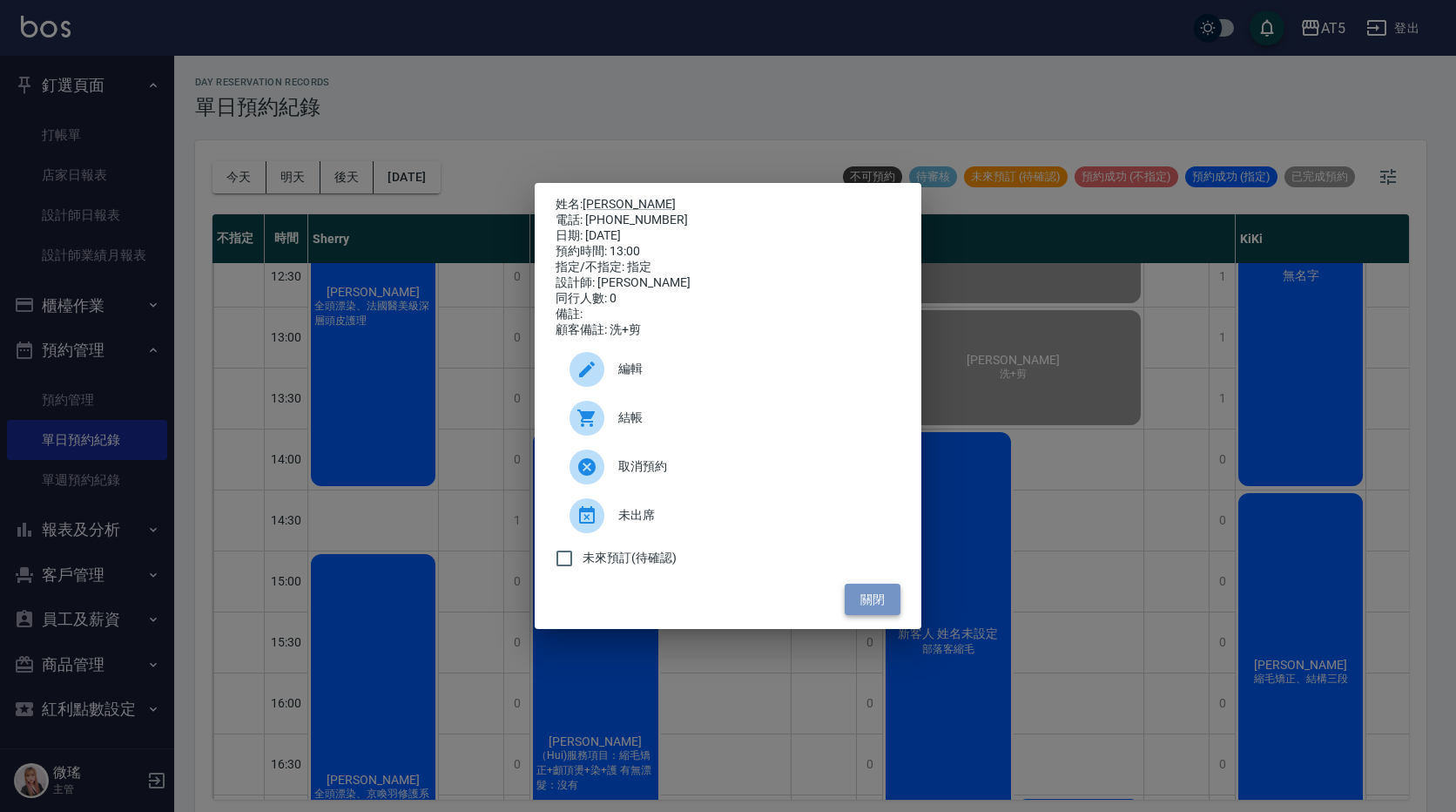
click at [875, 605] on button "關閉" at bounding box center [873, 600] width 56 height 33
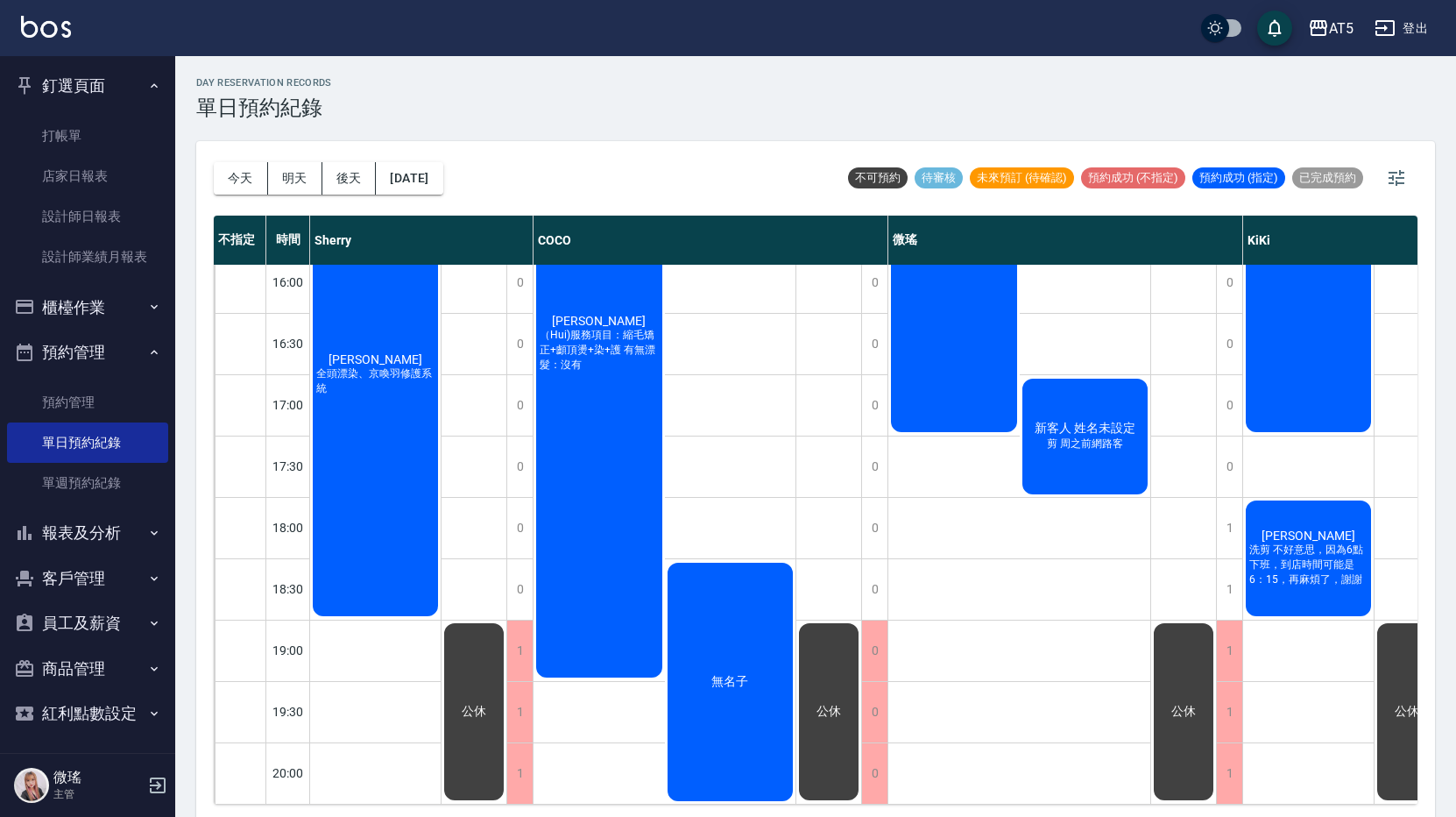
scroll to position [289, 0]
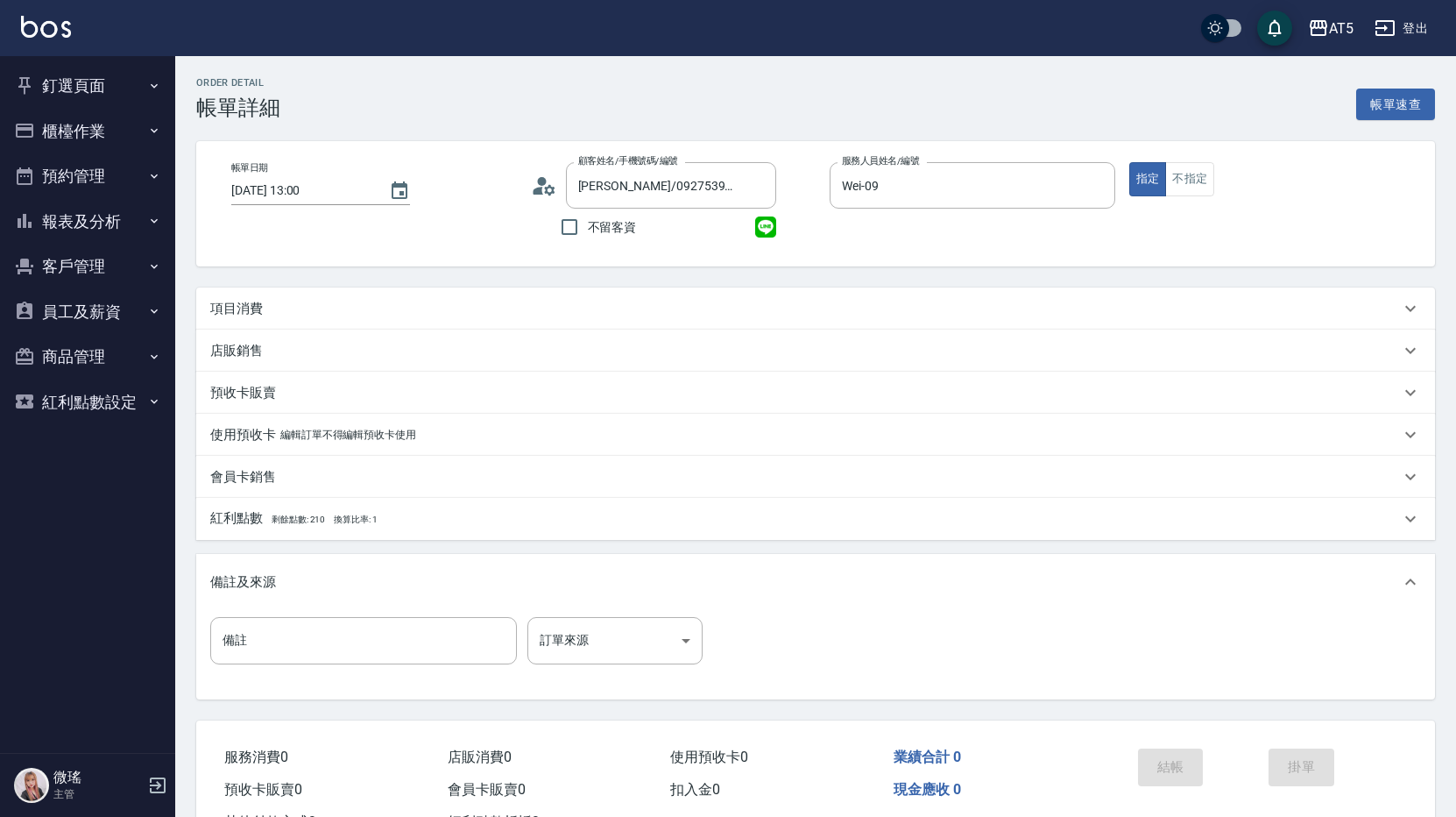
drag, startPoint x: 288, startPoint y: 288, endPoint x: 299, endPoint y: 314, distance: 28.2
click at [298, 314] on div "項目消費" at bounding box center [815, 308] width 1239 height 42
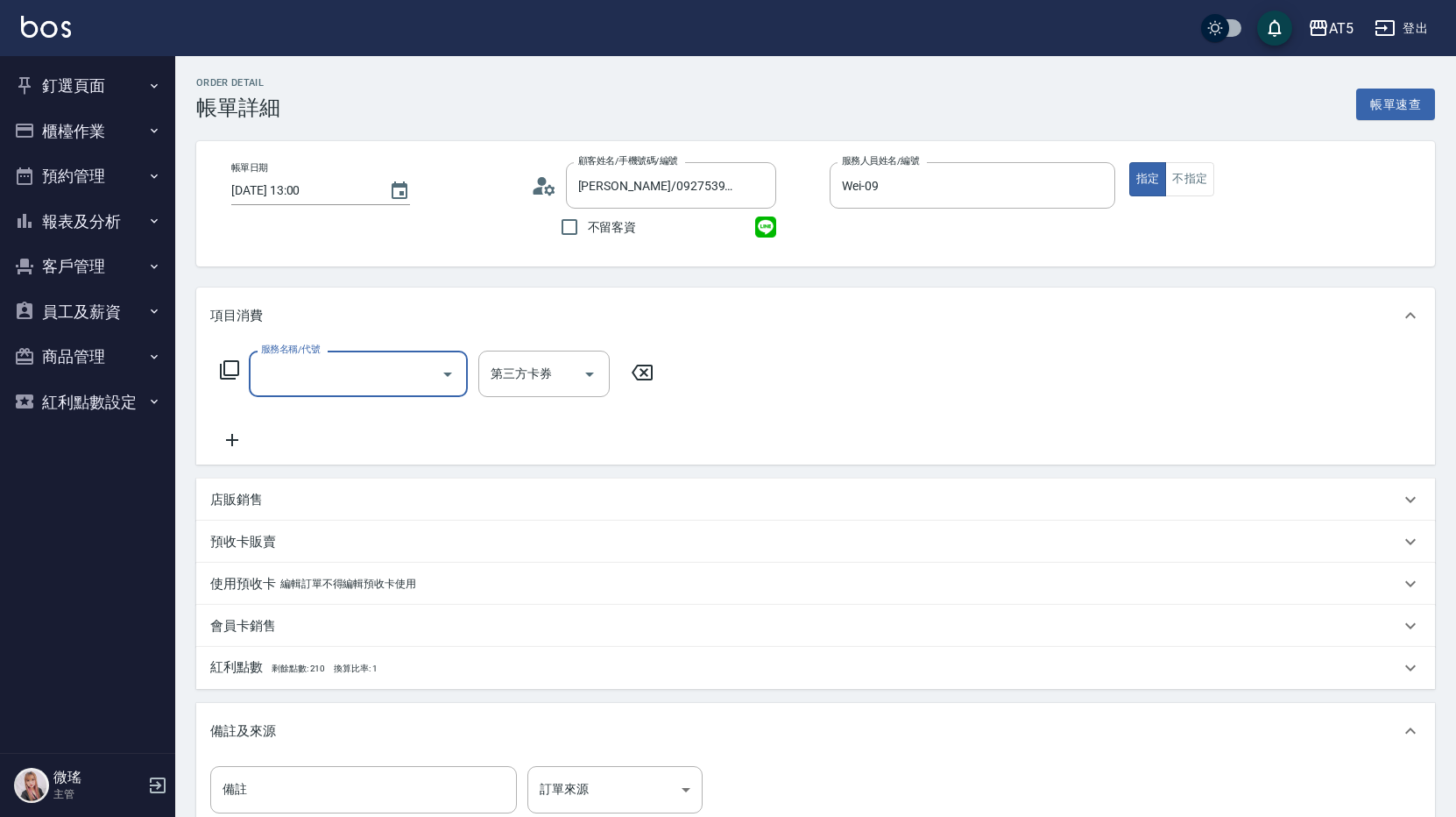
click at [313, 364] on input "服務名稱/代號" at bounding box center [344, 374] width 177 height 31
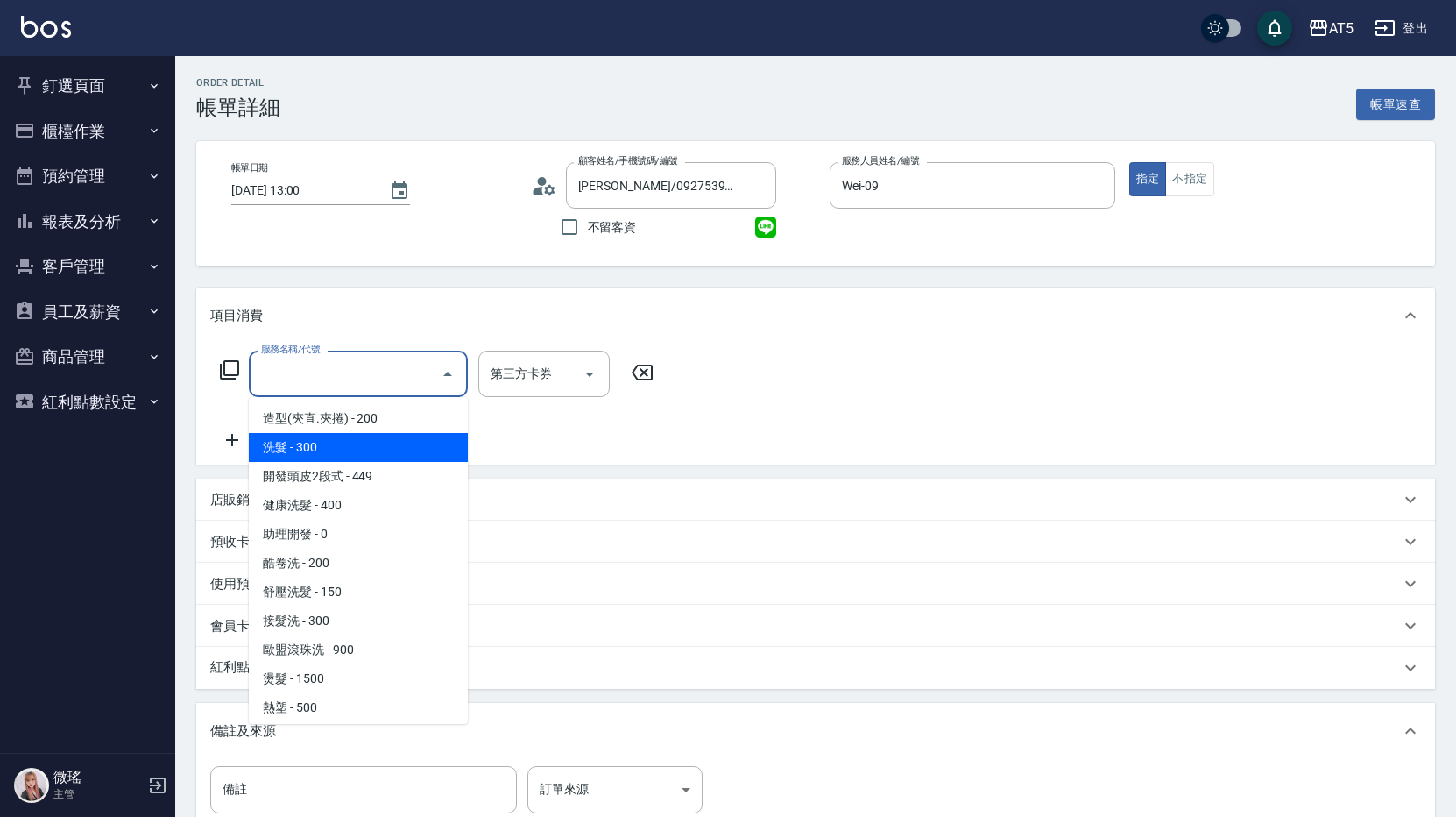
click at [328, 443] on span "洗髮 - 300" at bounding box center [358, 447] width 219 height 29
type input "洗髮(201)"
type input "30"
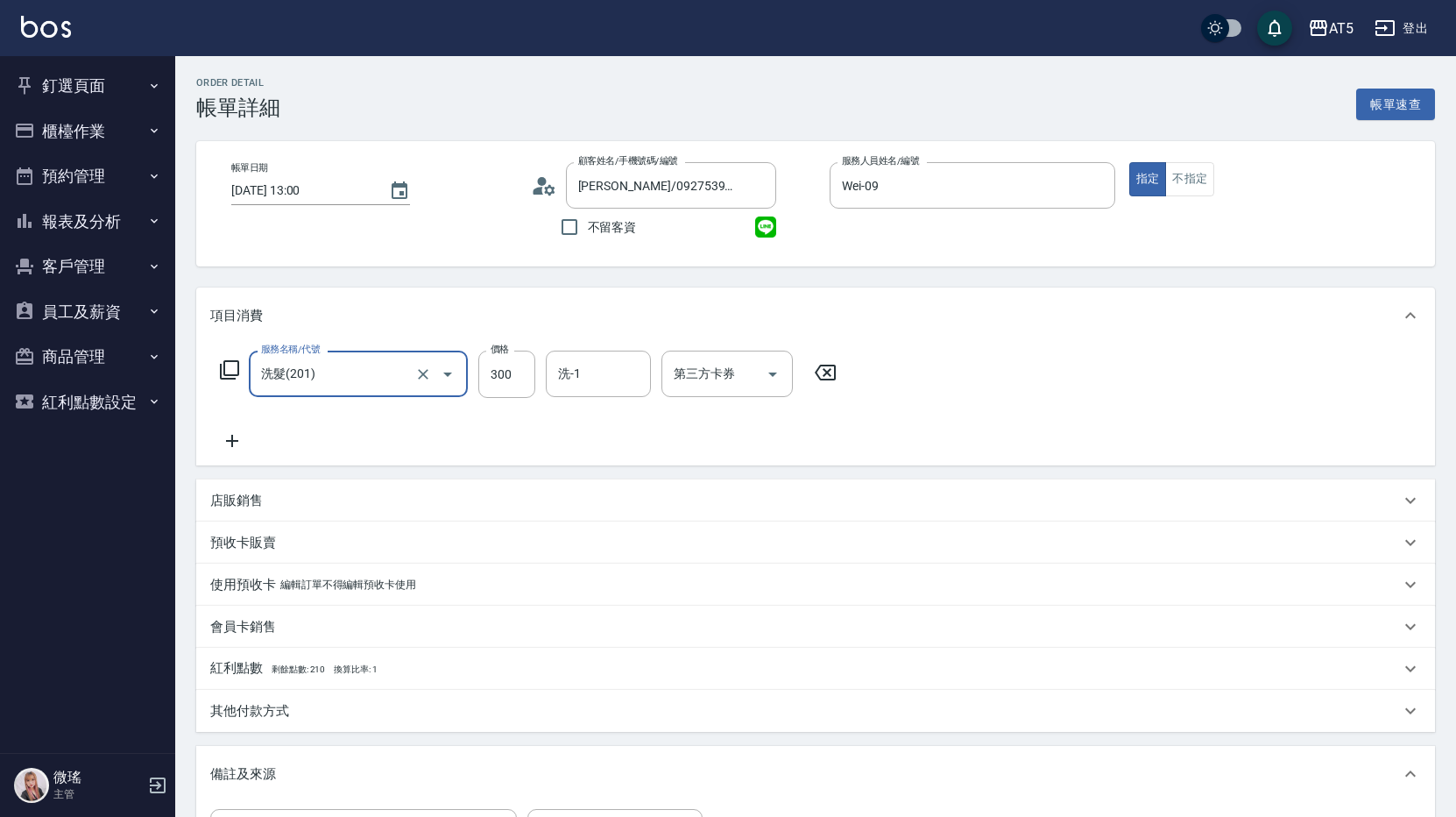
scroll to position [263, 0]
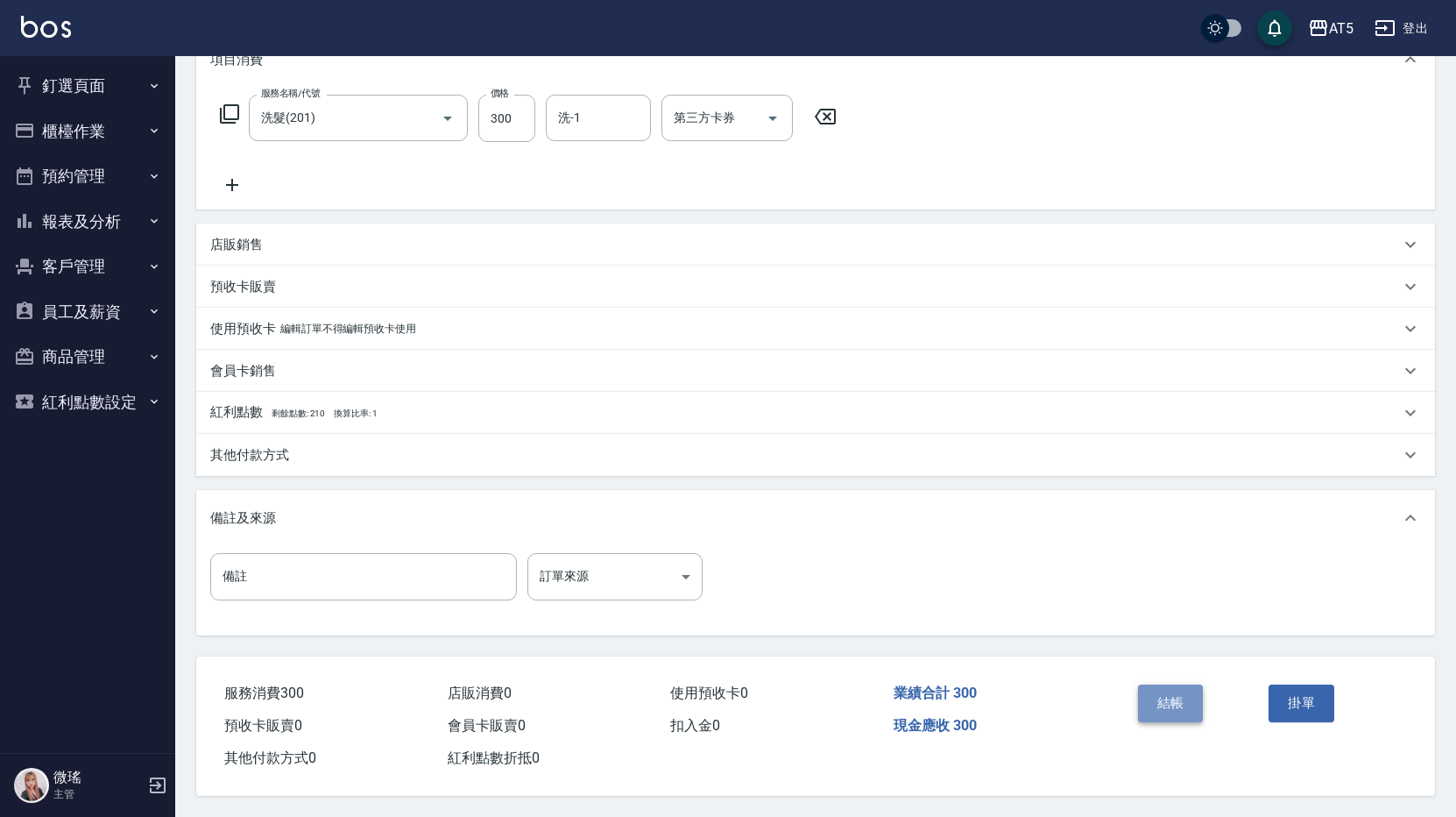
click at [1164, 696] on button "結帳" at bounding box center [1171, 702] width 65 height 36
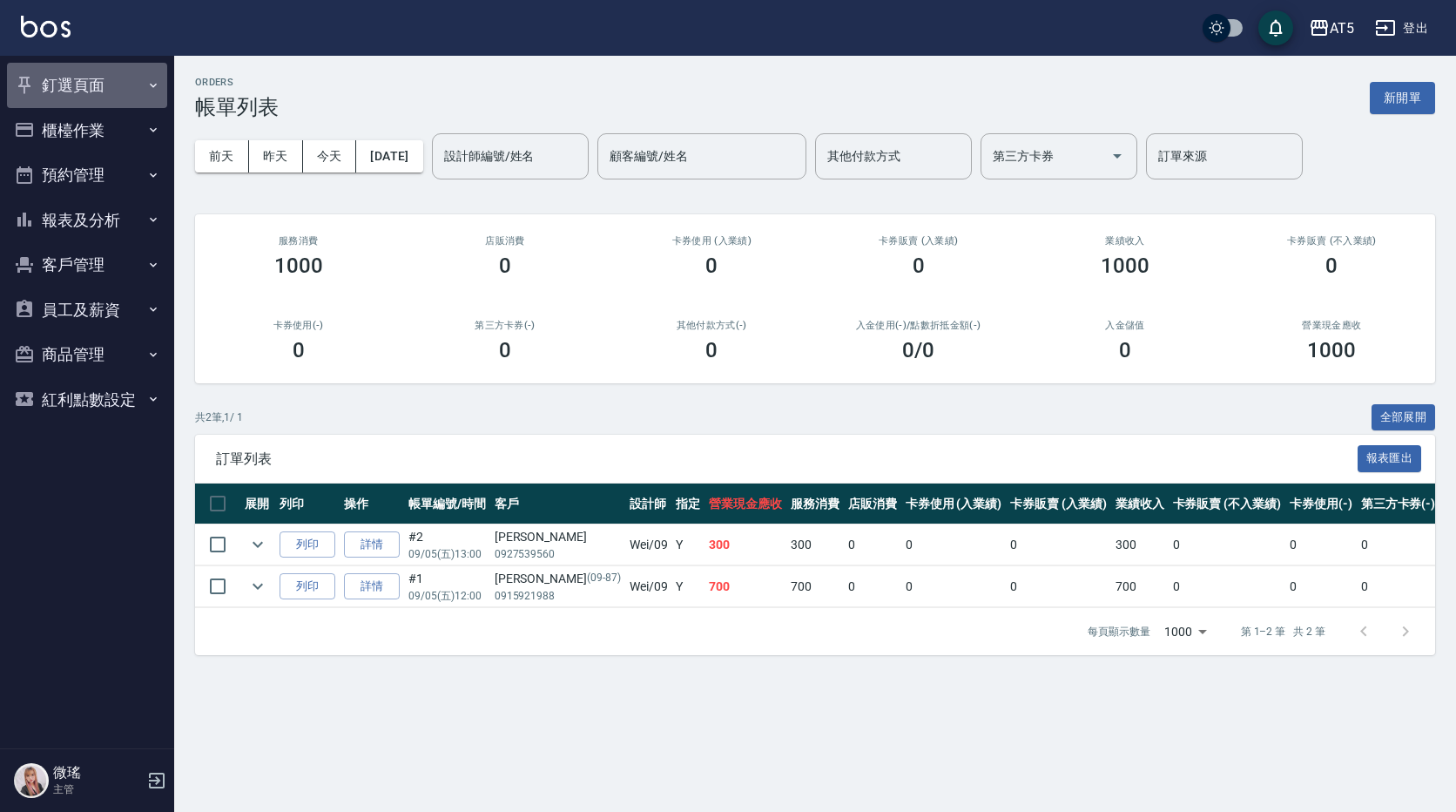
click at [89, 95] on button "釘選頁面" at bounding box center [87, 85] width 160 height 45
